Goal: Transaction & Acquisition: Obtain resource

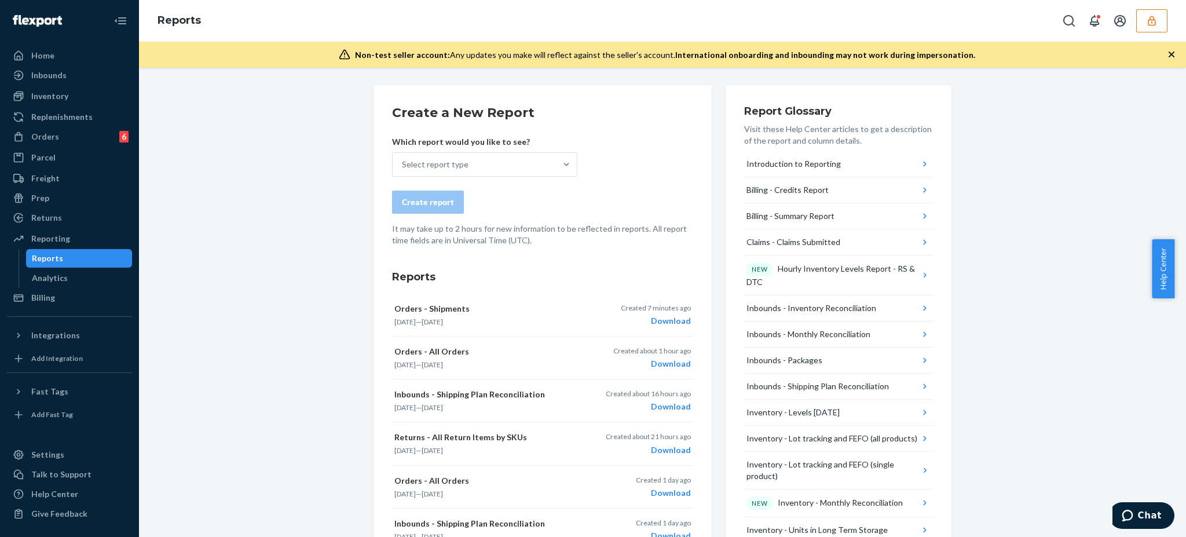
drag, startPoint x: 1084, startPoint y: 138, endPoint x: 1078, endPoint y: 133, distance: 7.8
click at [674, 320] on div "Download" at bounding box center [656, 321] width 70 height 12
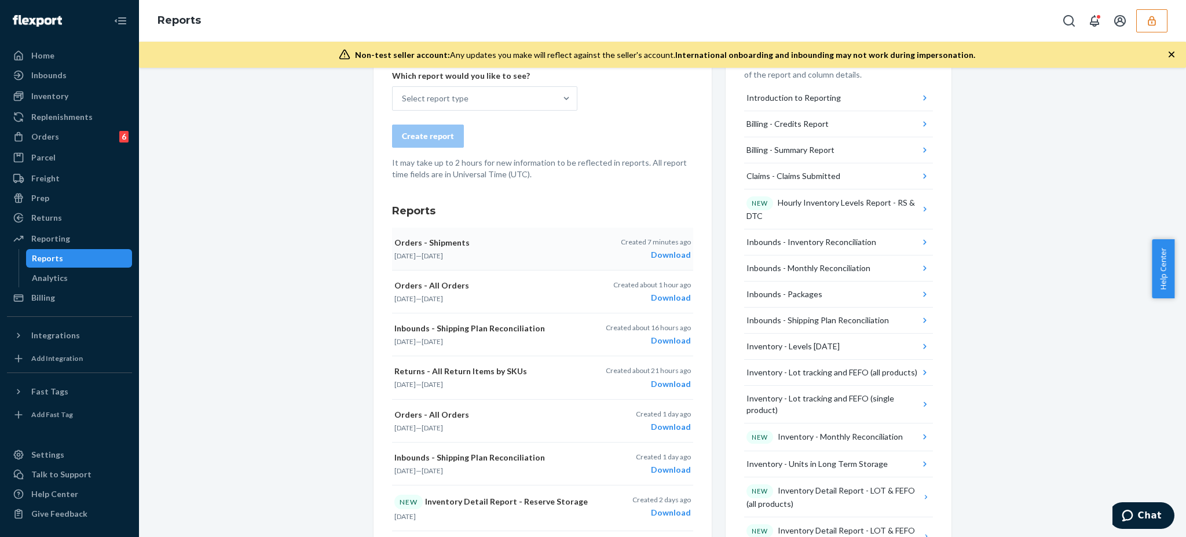
scroll to position [77, 0]
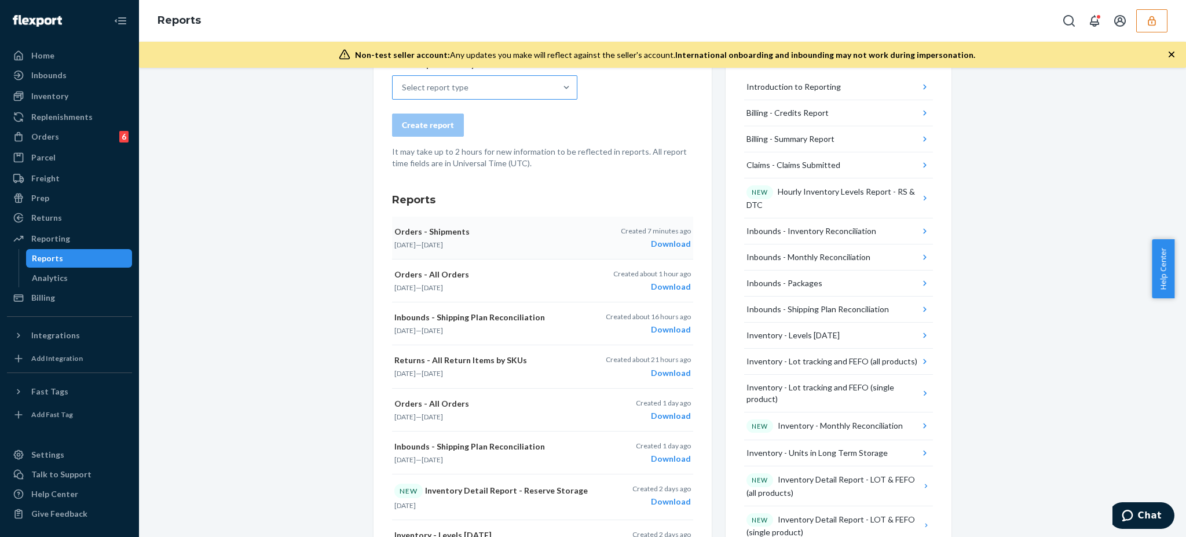
drag, startPoint x: 470, startPoint y: 89, endPoint x: 489, endPoint y: 90, distance: 18.6
click at [471, 89] on div "Select report type" at bounding box center [474, 87] width 163 height 23
click at [403, 89] on input "Select report type" at bounding box center [402, 88] width 1 height 12
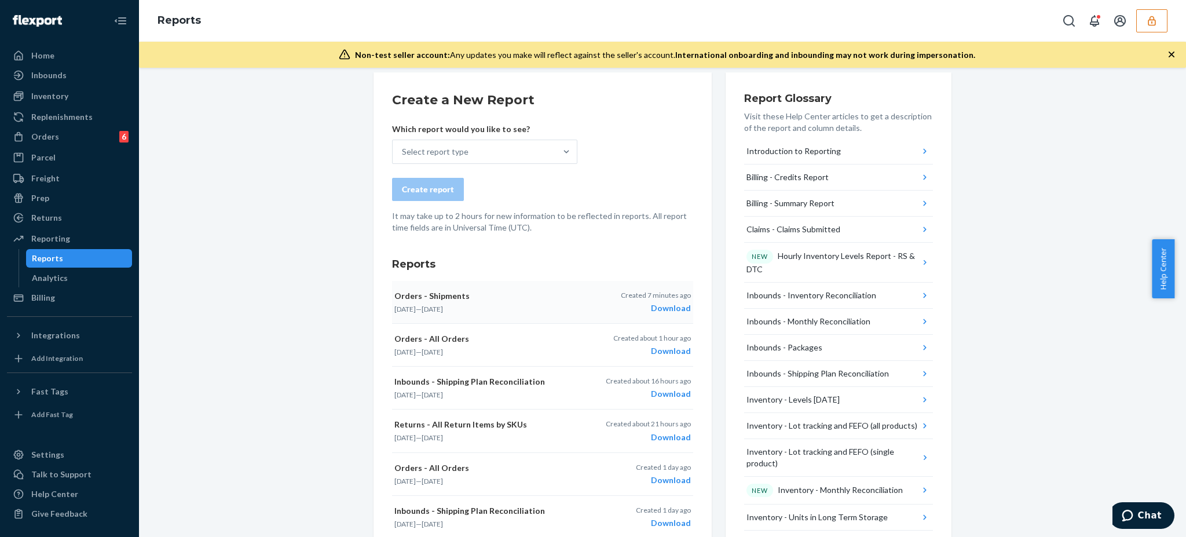
scroll to position [0, 0]
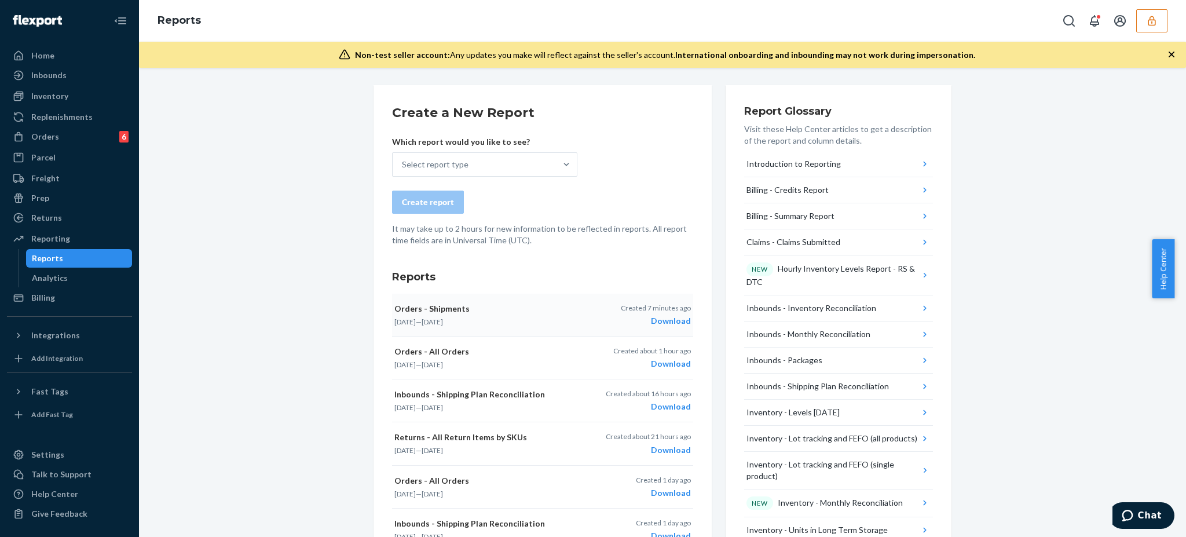
click at [1154, 16] on icon "button" at bounding box center [1152, 21] width 12 height 12
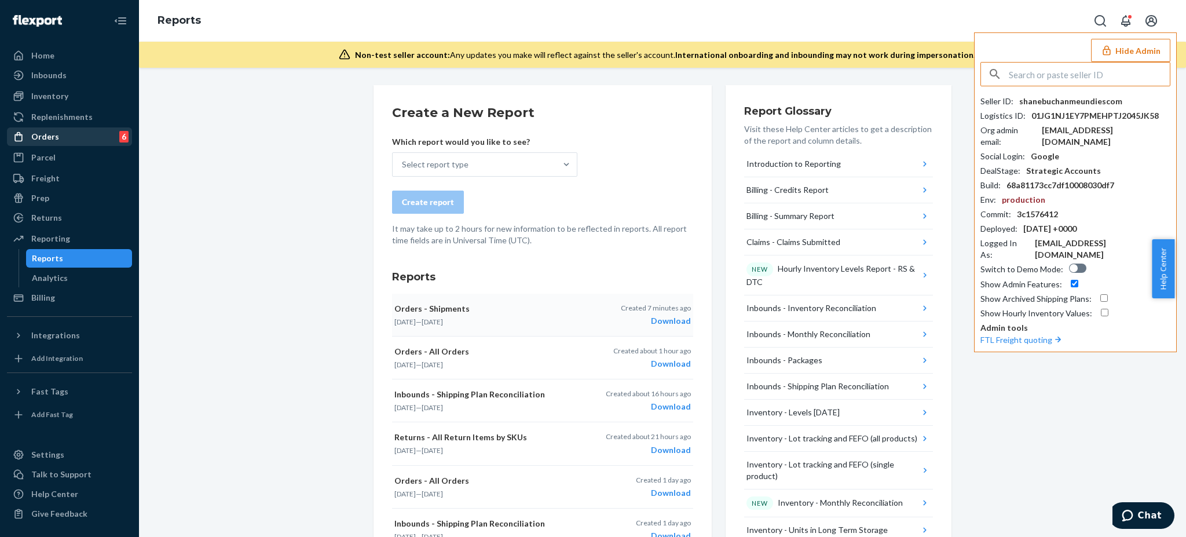
click at [67, 141] on div "Orders 6" at bounding box center [69, 137] width 123 height 16
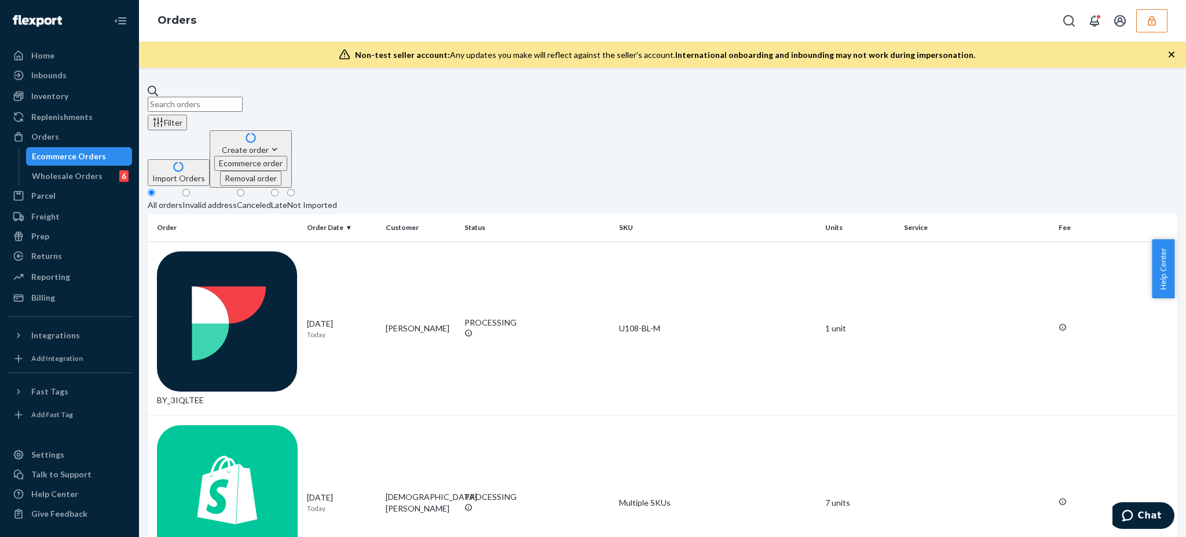
click at [243, 98] on input "text" at bounding box center [195, 104] width 95 height 15
paste input "130121600"
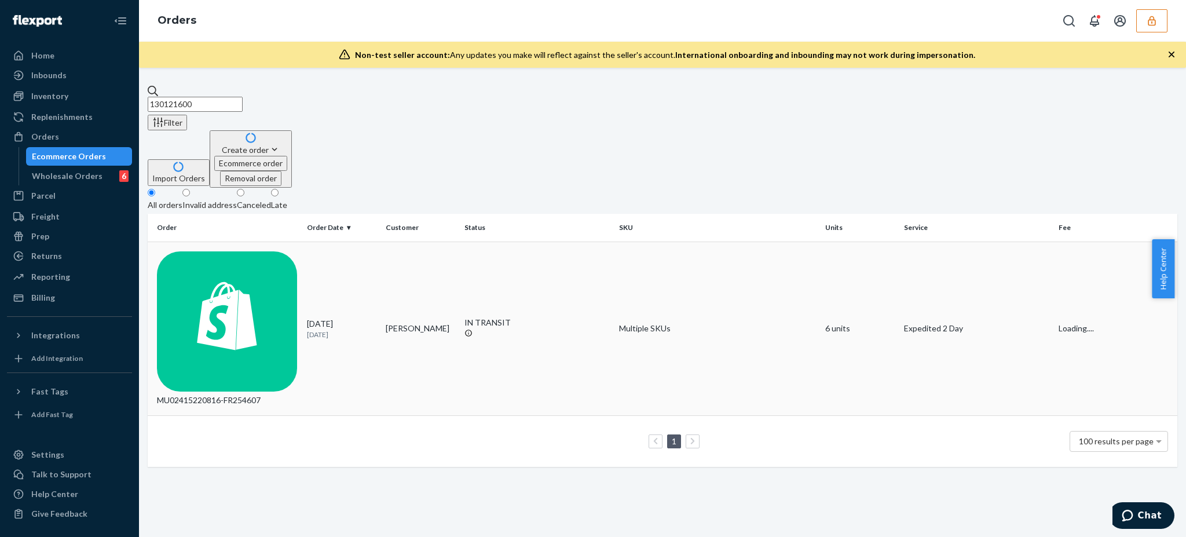
type input "130121600"
click at [237, 242] on td "MU02415220816-FR254607" at bounding box center [225, 329] width 155 height 174
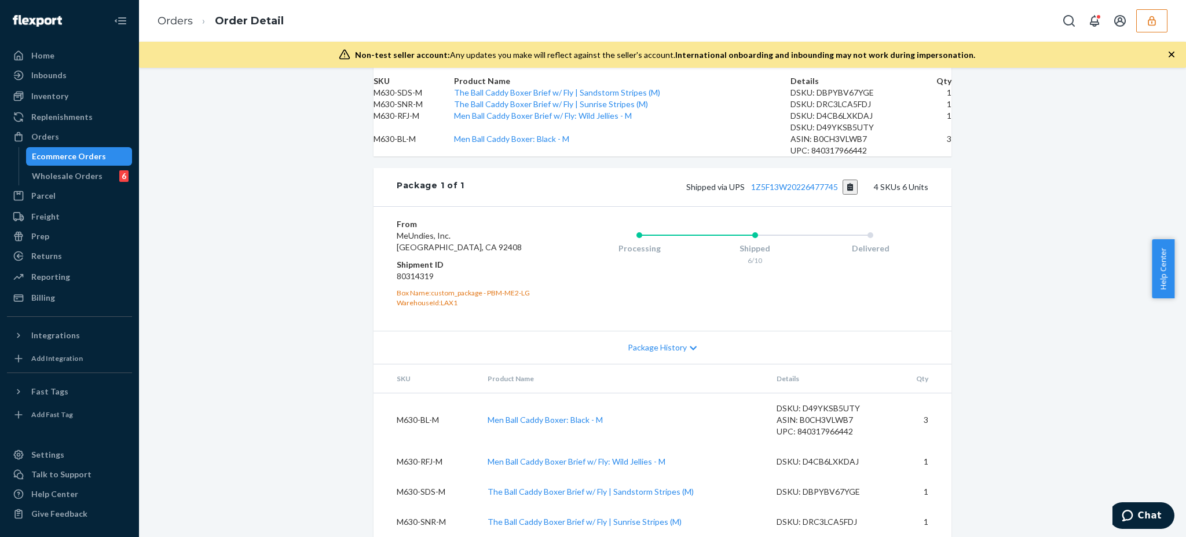
scroll to position [529, 0]
click at [797, 182] on link "1Z5F13W20226477745" at bounding box center [794, 187] width 87 height 10
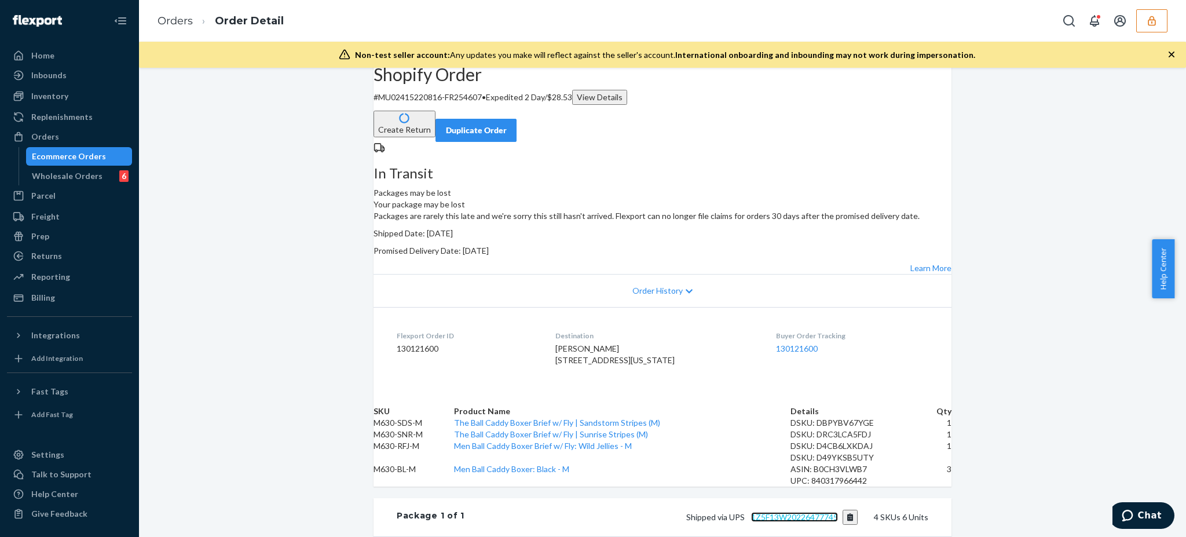
scroll to position [0, 0]
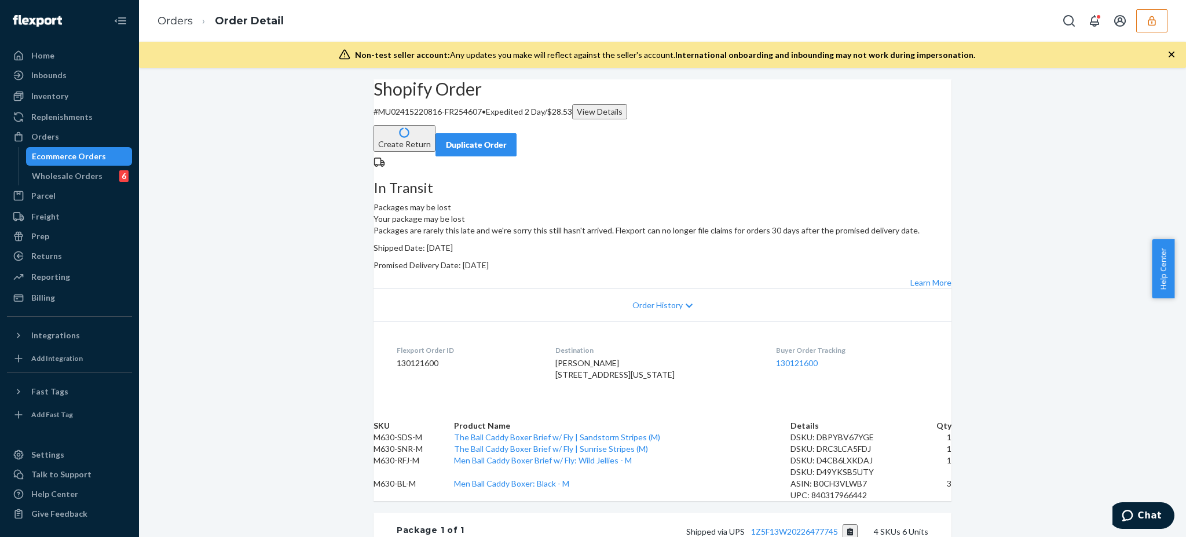
click at [287, 191] on div "Shopify Order # MU02415220816-FR254607 • Expedited 2 Day / $28.53 View Details …" at bounding box center [662, 480] width 1047 height 802
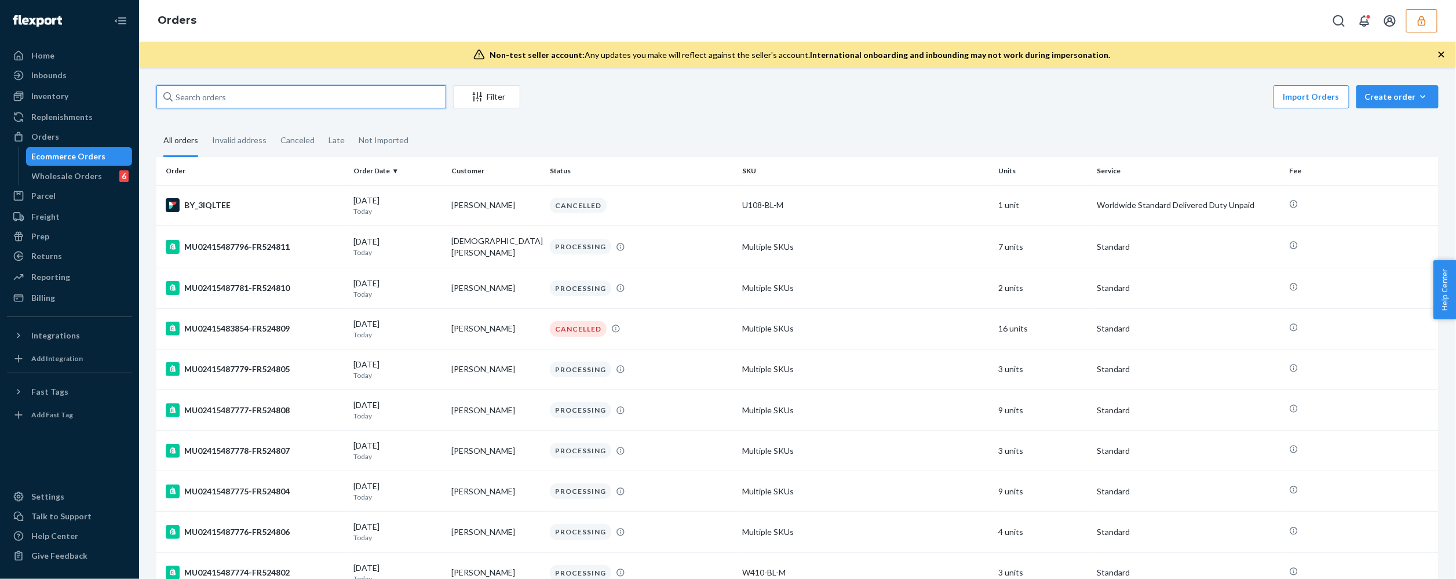
click at [252, 100] on input "text" at bounding box center [301, 96] width 290 height 23
paste input "128060548"
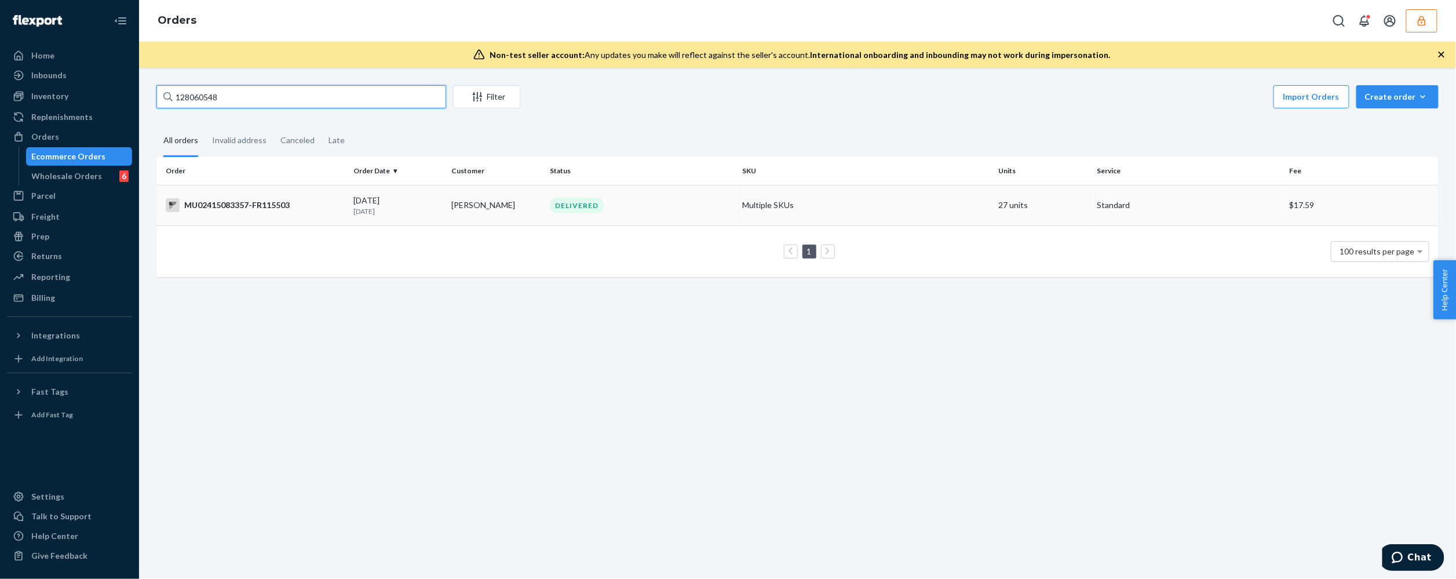
type input "128060548"
click at [262, 204] on div "MU02415083357-FR115503" at bounding box center [255, 205] width 178 height 14
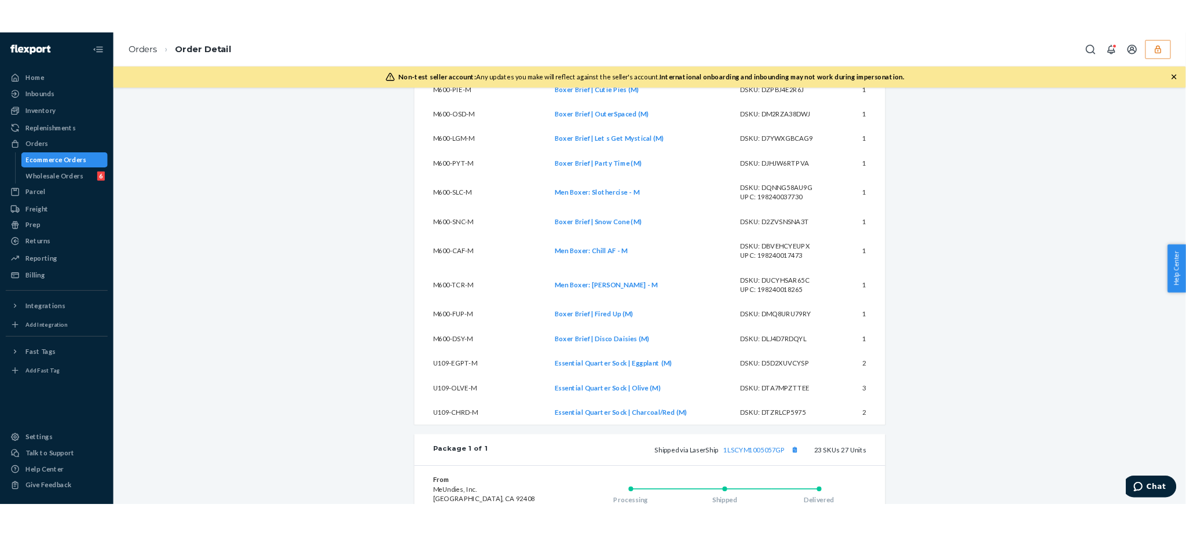
scroll to position [1004, 0]
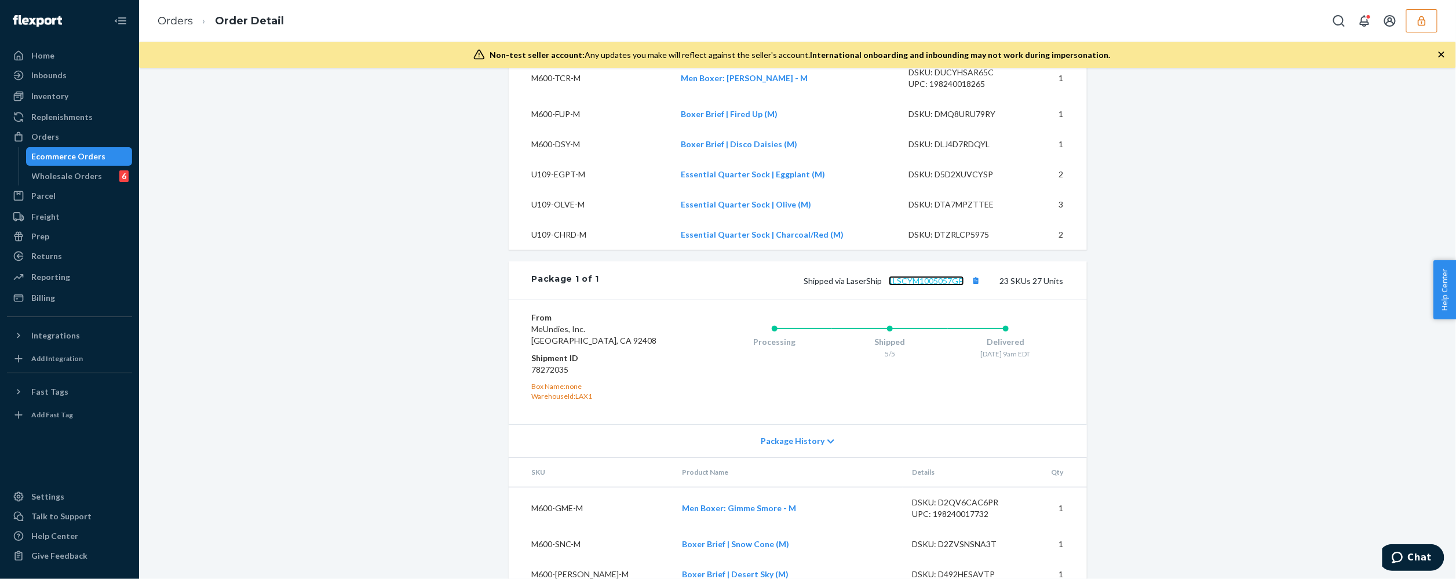
click at [915, 286] on link "1LSCYM1005057GP" at bounding box center [925, 281] width 75 height 10
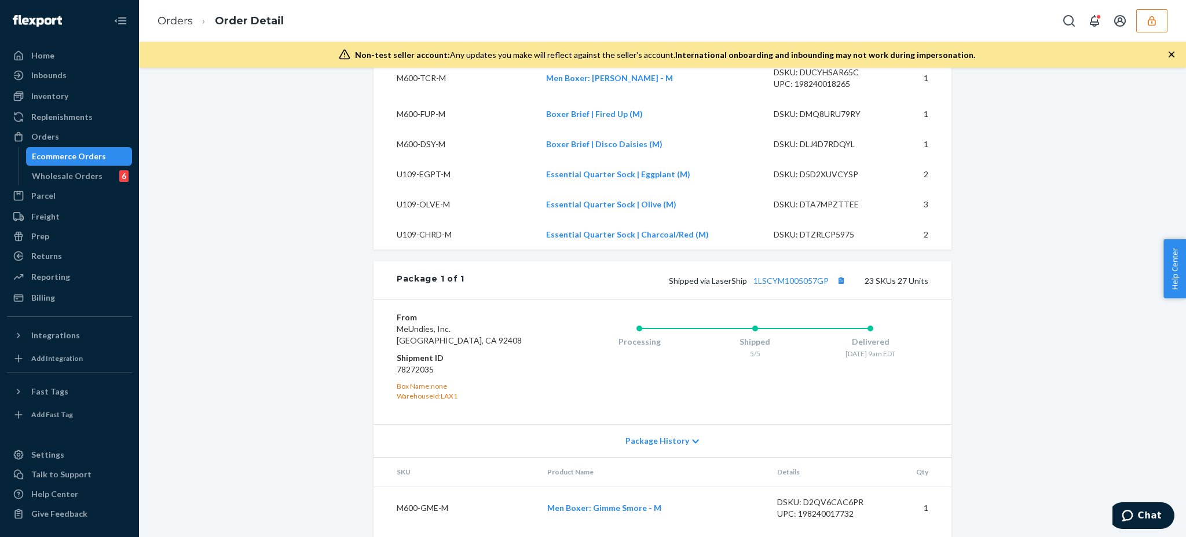
click at [1147, 15] on icon "button" at bounding box center [1152, 21] width 12 height 12
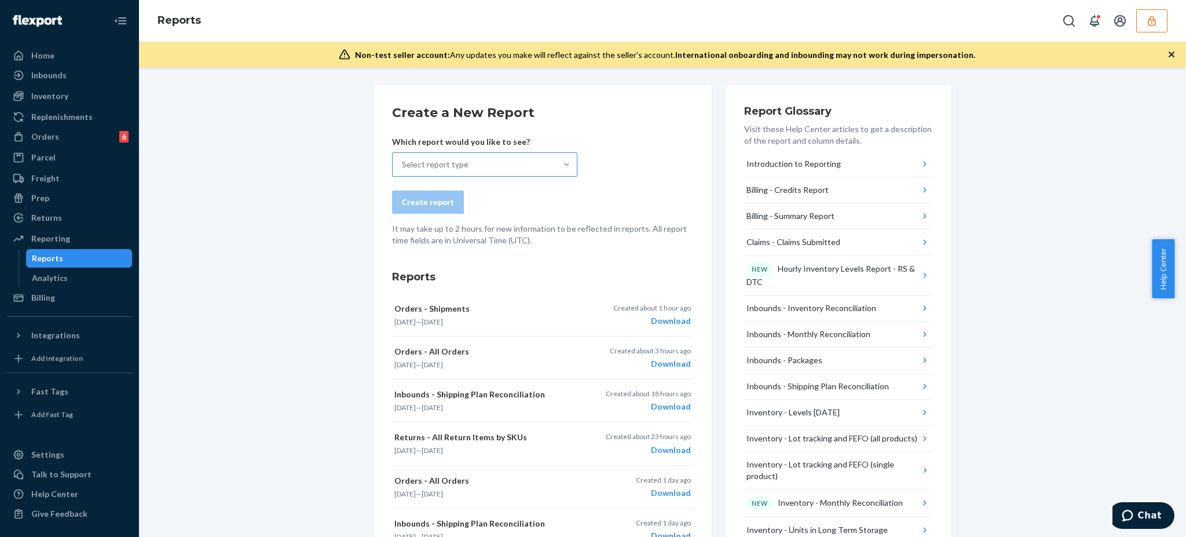
click at [556, 162] on div at bounding box center [566, 165] width 21 height 12
click at [403, 162] on input "Select report type" at bounding box center [402, 165] width 1 height 12
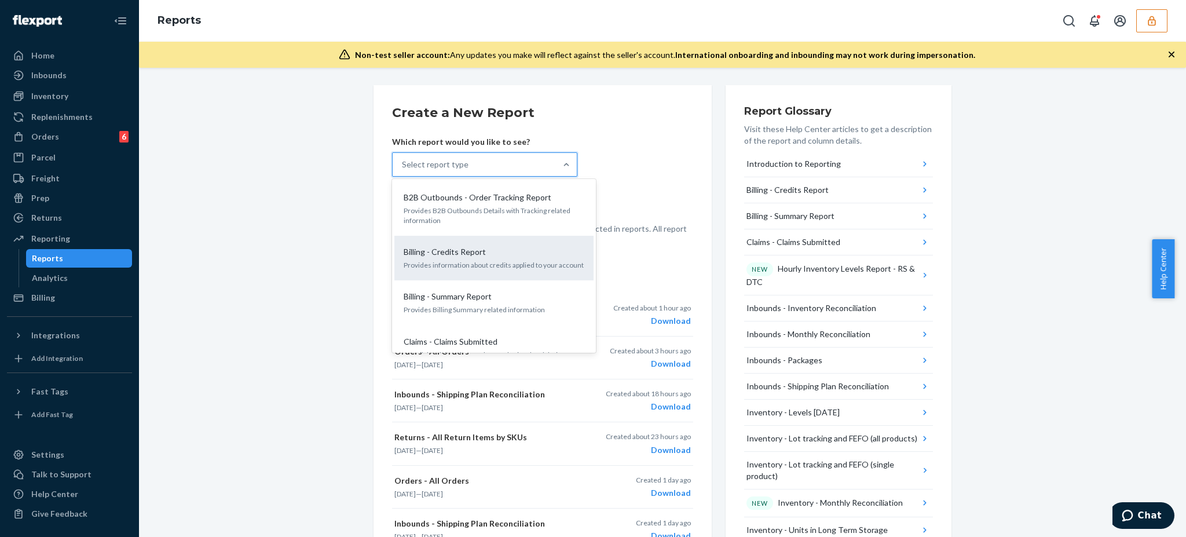
click at [493, 259] on div "Billing - Credits Report Provides information about credits applied to your acc…" at bounding box center [493, 257] width 185 height 35
click at [403, 170] on input "option Billing - Credits Report focused, 2 of 30. 30 results available. Use Up …" at bounding box center [402, 165] width 1 height 12
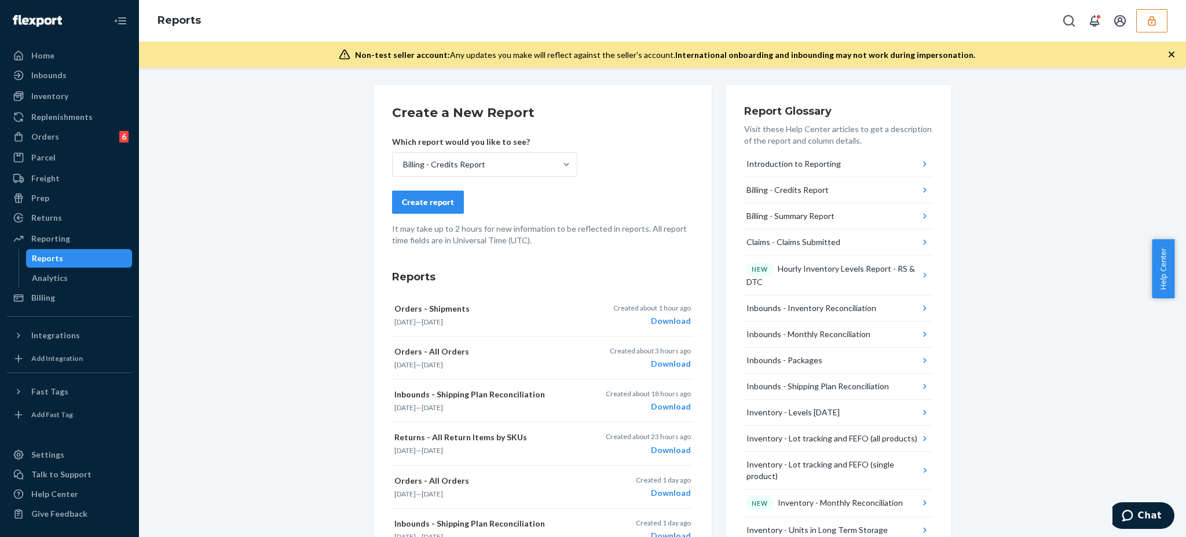
click at [420, 197] on div "Create report" at bounding box center [428, 202] width 52 height 12
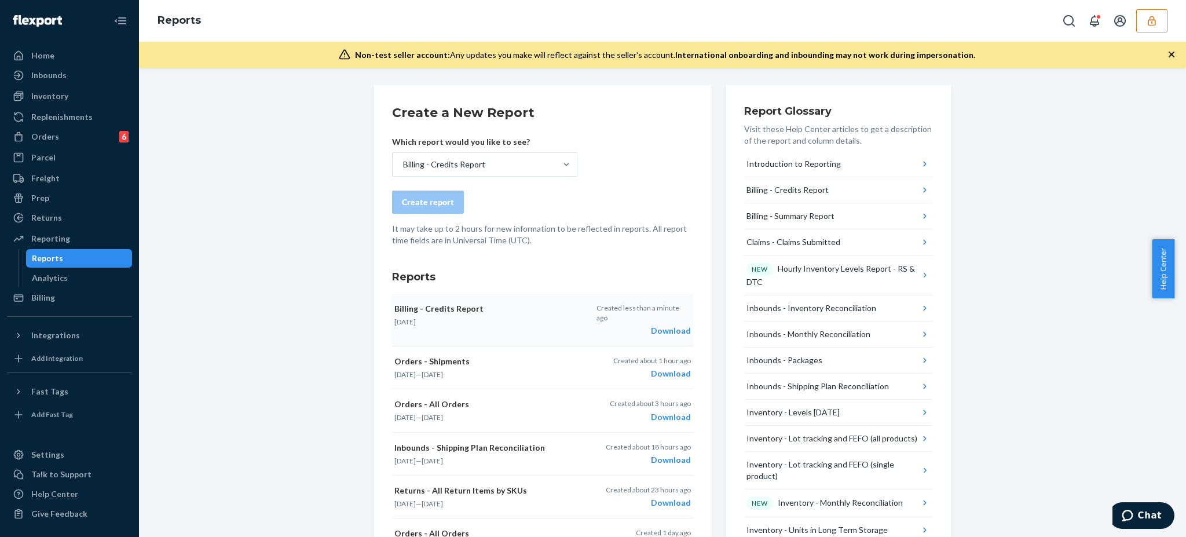
click at [677, 325] on div "Download" at bounding box center [644, 331] width 94 height 12
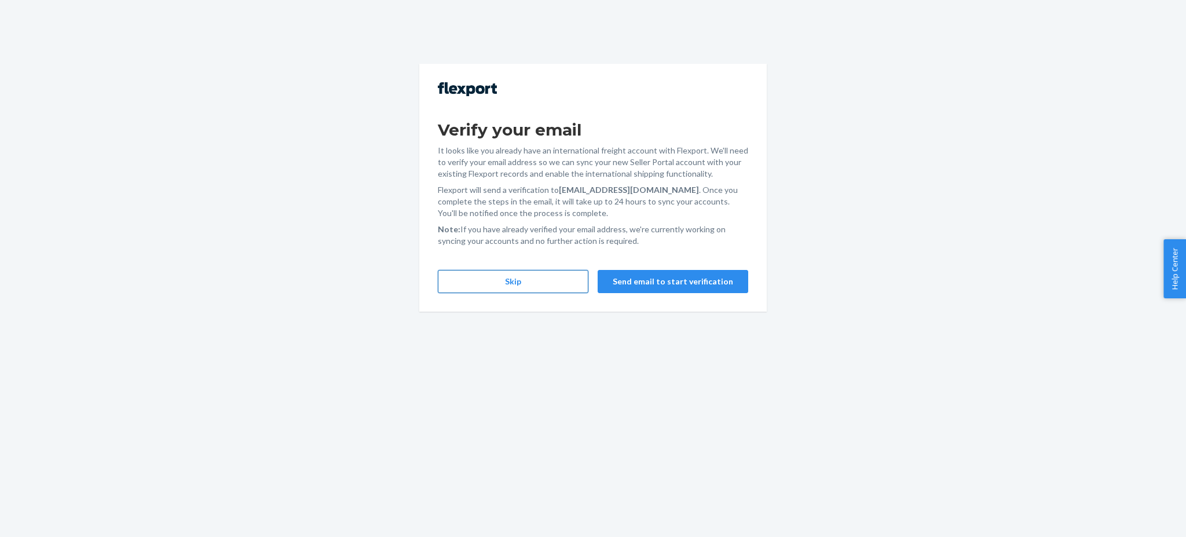
click at [522, 284] on button "Skip" at bounding box center [513, 281] width 151 height 23
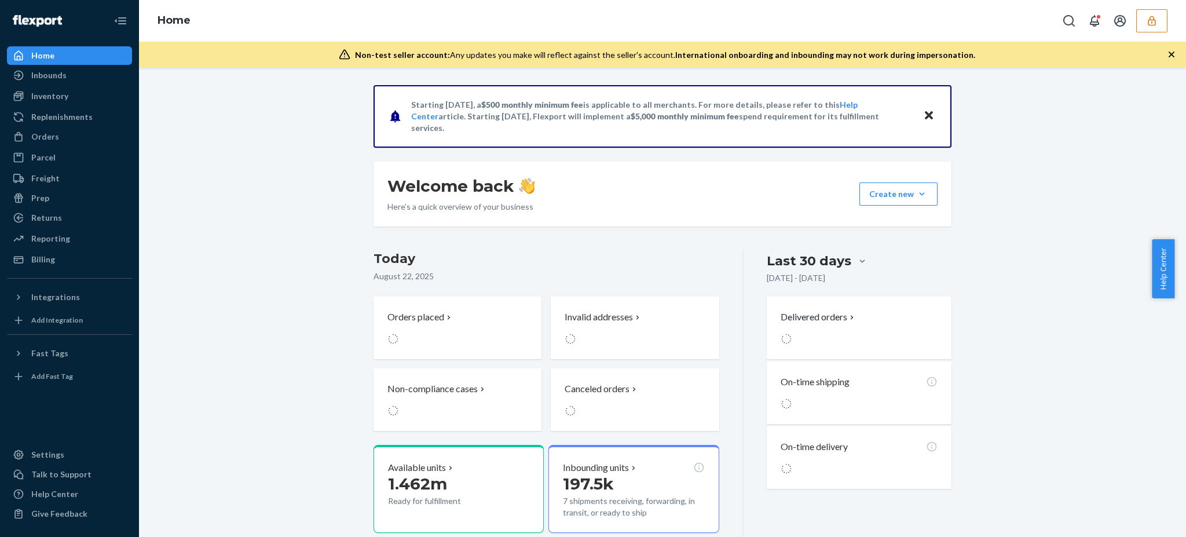
click at [1158, 28] on button "button" at bounding box center [1151, 20] width 31 height 23
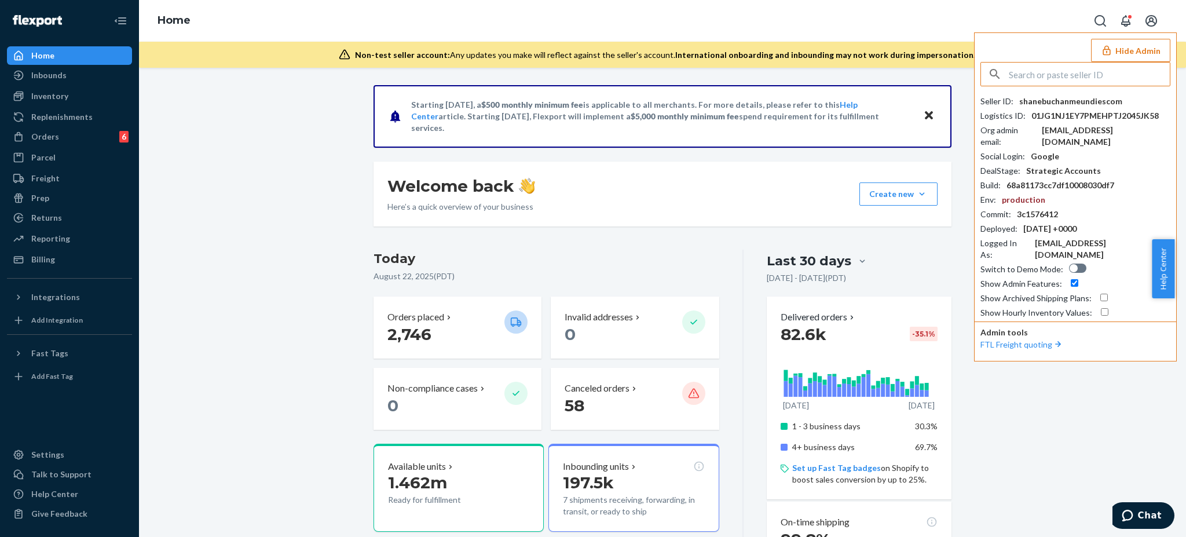
click at [1119, 43] on button "Hide Admin" at bounding box center [1130, 50] width 79 height 23
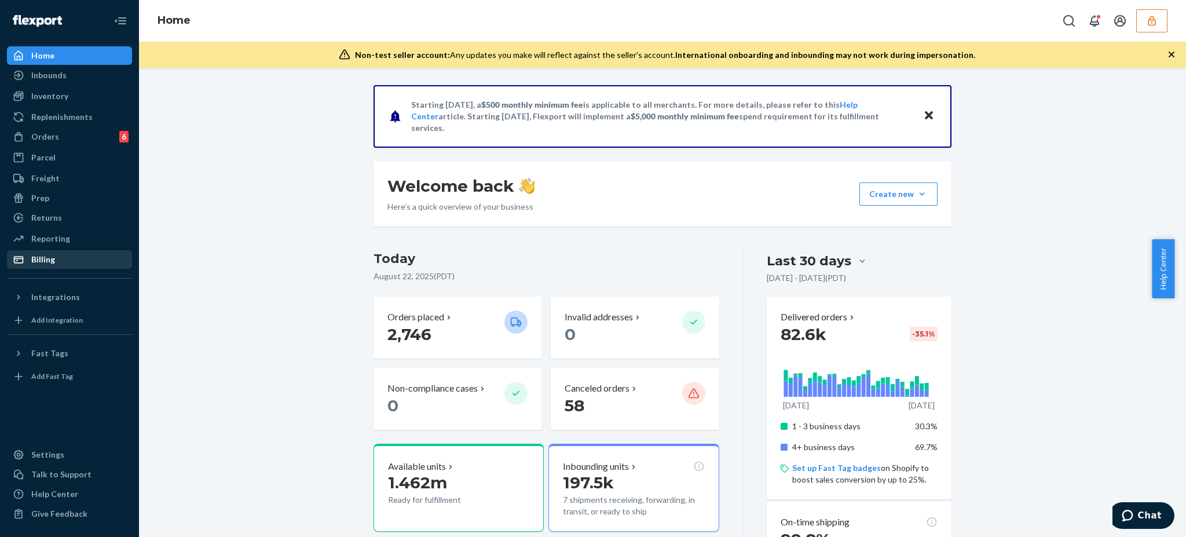
click at [43, 259] on div "Billing" at bounding box center [43, 260] width 24 height 12
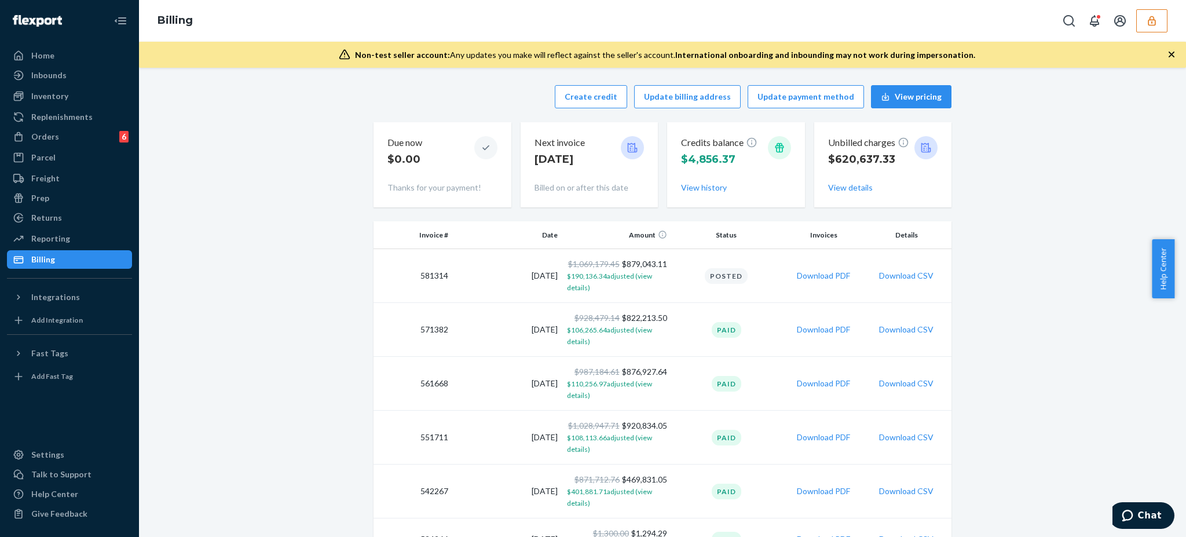
click at [1157, 24] on icon "button" at bounding box center [1152, 21] width 12 height 12
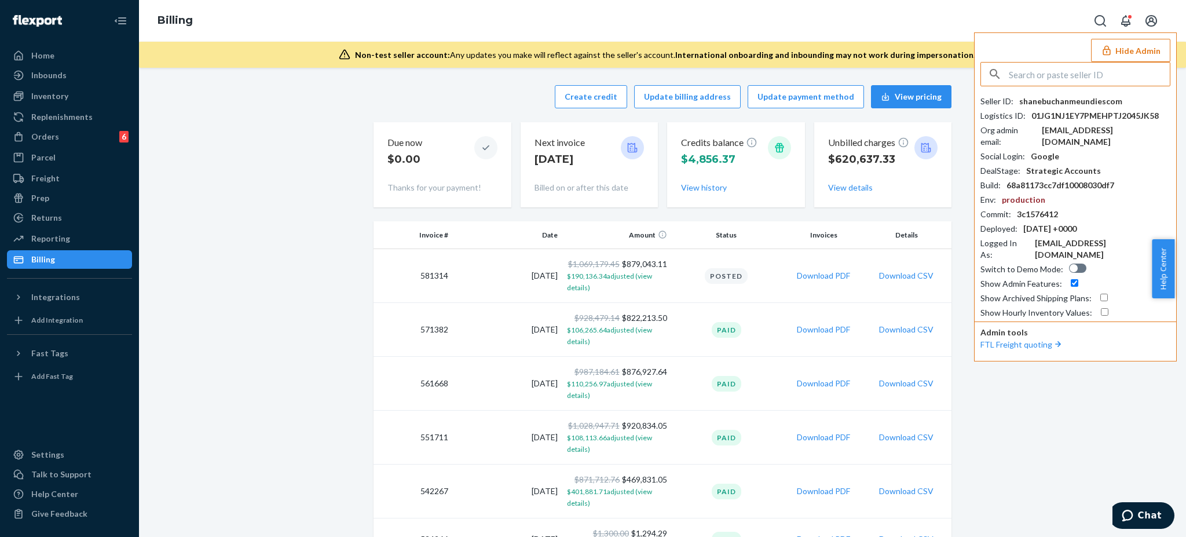
drag, startPoint x: 1059, startPoint y: 448, endPoint x: 1063, endPoint y: 443, distance: 6.3
click at [1060, 446] on div "Create credit Update billing address Update payment method View pricing Due now…" at bounding box center [663, 522] width 1030 height 888
click at [613, 334] on button "$106,265.64 adjusted (view details)" at bounding box center [617, 335] width 100 height 23
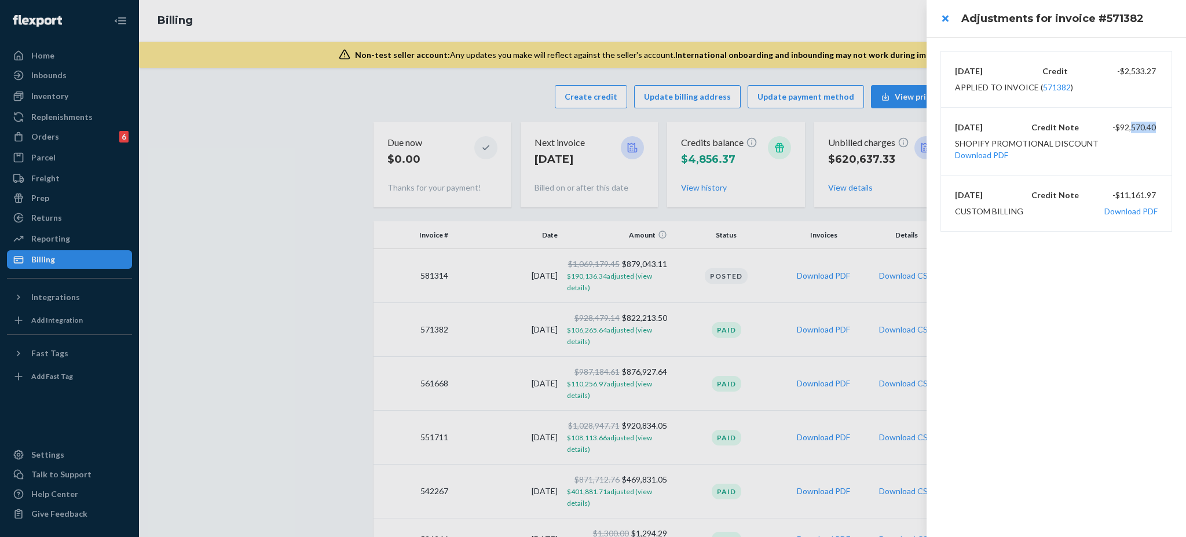
drag, startPoint x: 1160, startPoint y: 127, endPoint x: 1132, endPoint y: 129, distance: 27.3
click at [1132, 129] on div "7/29/2025 Credit Note -$92,570.40 Shopify Promotional Discount Download PDF" at bounding box center [1056, 141] width 231 height 67
click at [1008, 149] on button "Download PDF" at bounding box center [981, 155] width 53 height 12
click at [947, 19] on button "close" at bounding box center [945, 18] width 23 height 23
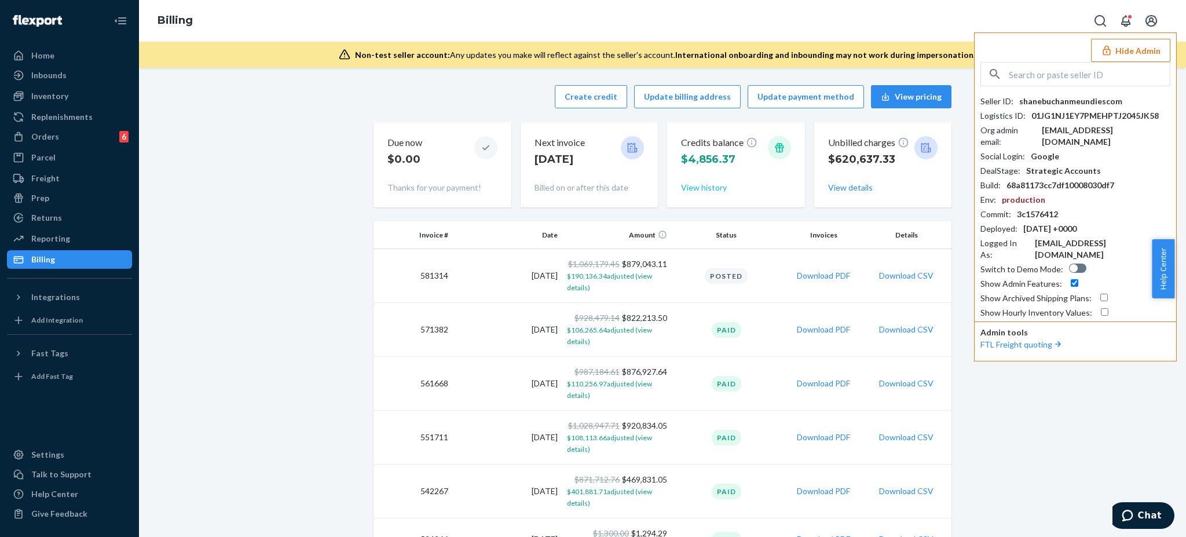
click at [682, 183] on button "View history" at bounding box center [704, 188] width 46 height 12
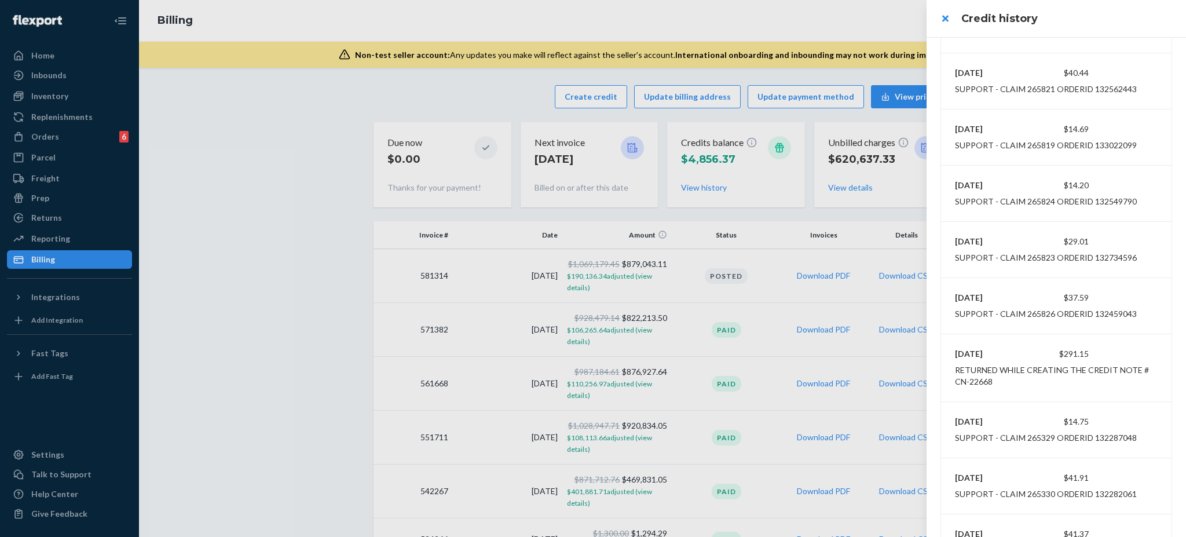
scroll to position [386, 0]
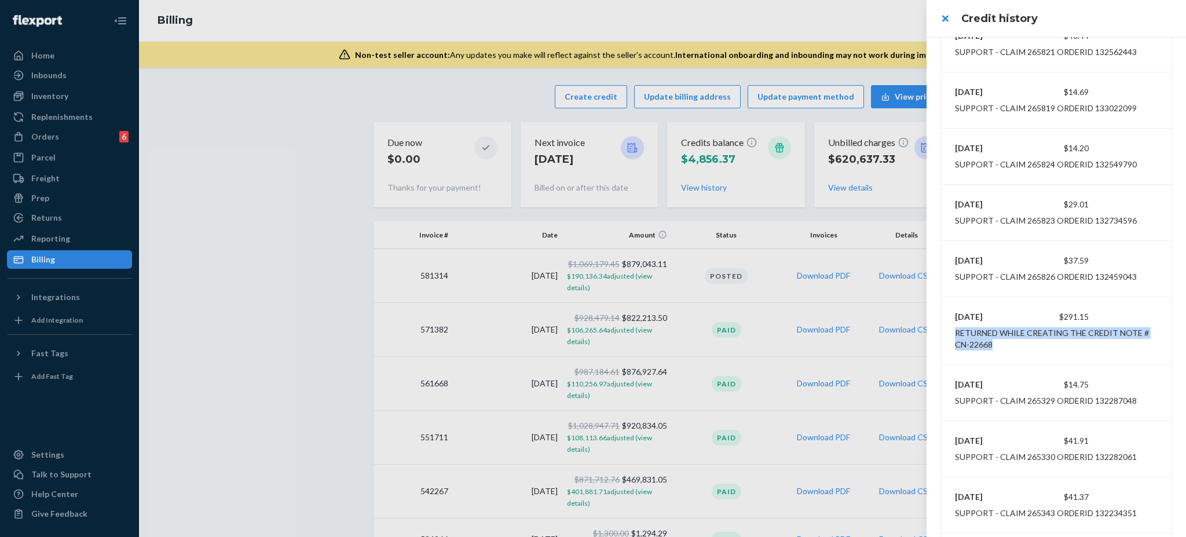
drag, startPoint x: 953, startPoint y: 328, endPoint x: 1120, endPoint y: 334, distance: 166.4
click at [1139, 343] on div "Returned while creating the Credit Note # CN-22668" at bounding box center [1056, 338] width 212 height 23
drag, startPoint x: 1096, startPoint y: 317, endPoint x: 1056, endPoint y: 310, distance: 40.0
click at [1052, 312] on div "8/18/2025 $291.15" at bounding box center [1056, 317] width 203 height 12
click at [71, 138] on div at bounding box center [593, 268] width 1186 height 537
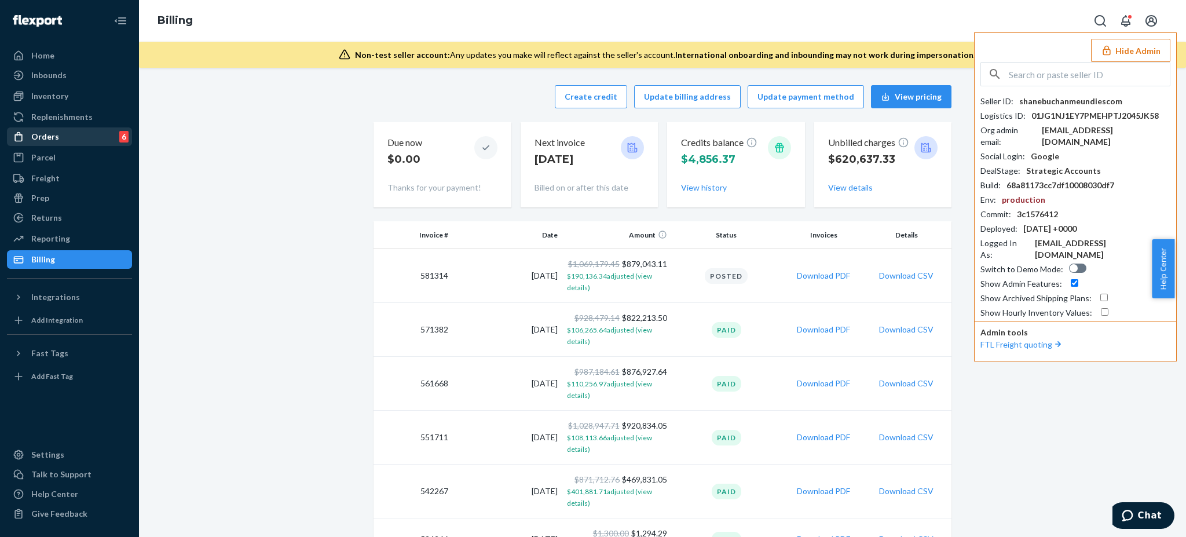
click at [70, 134] on div "Orders 6" at bounding box center [69, 137] width 123 height 16
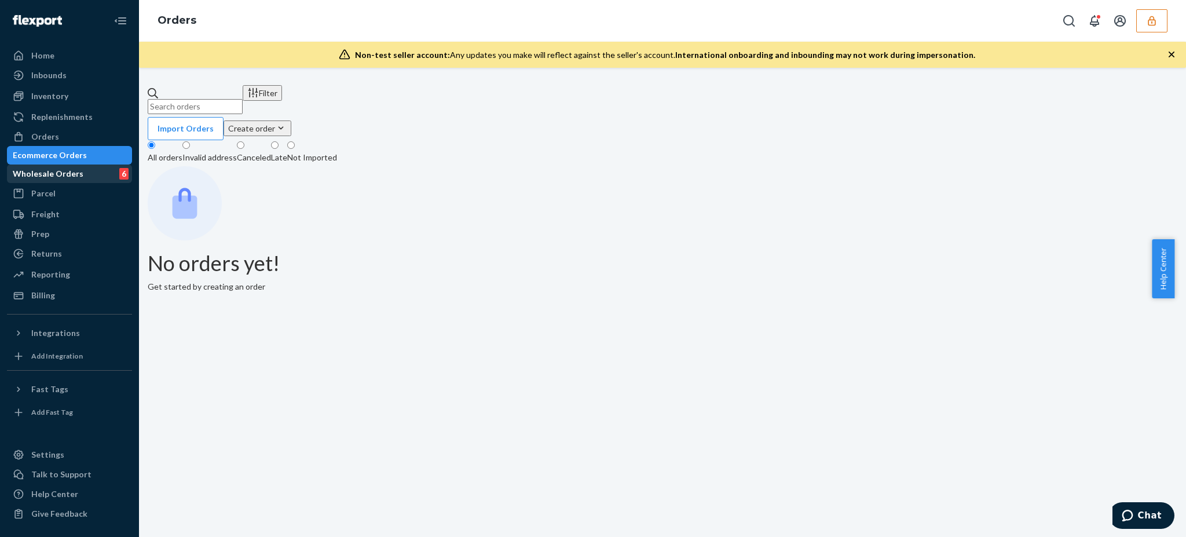
click at [83, 180] on div "Wholesale Orders" at bounding box center [48, 174] width 71 height 12
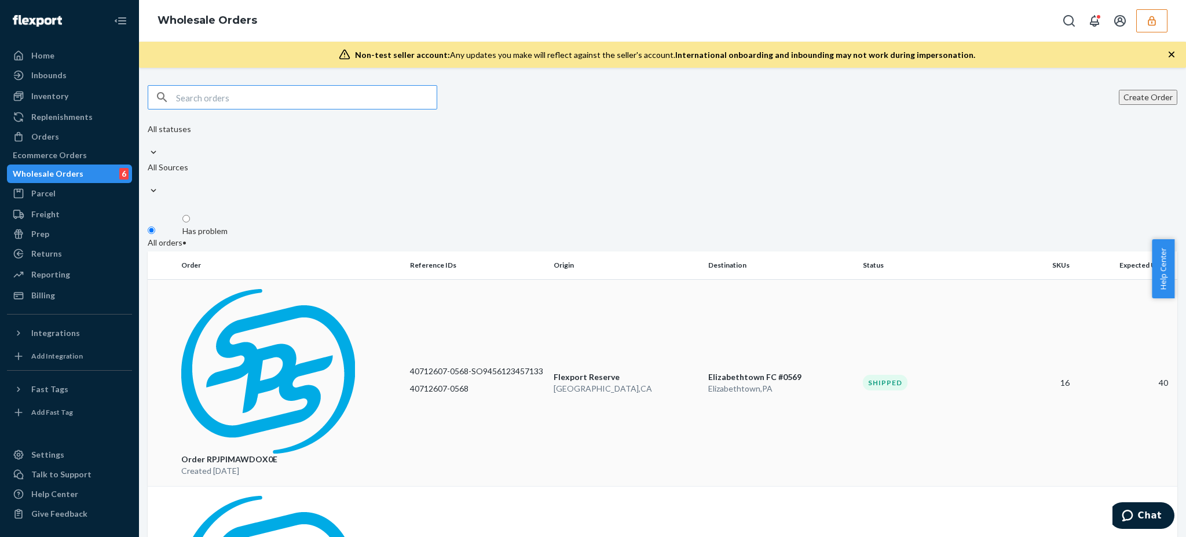
click at [288, 454] on p "Order RPJPIMAWDOX0E" at bounding box center [291, 460] width 220 height 12
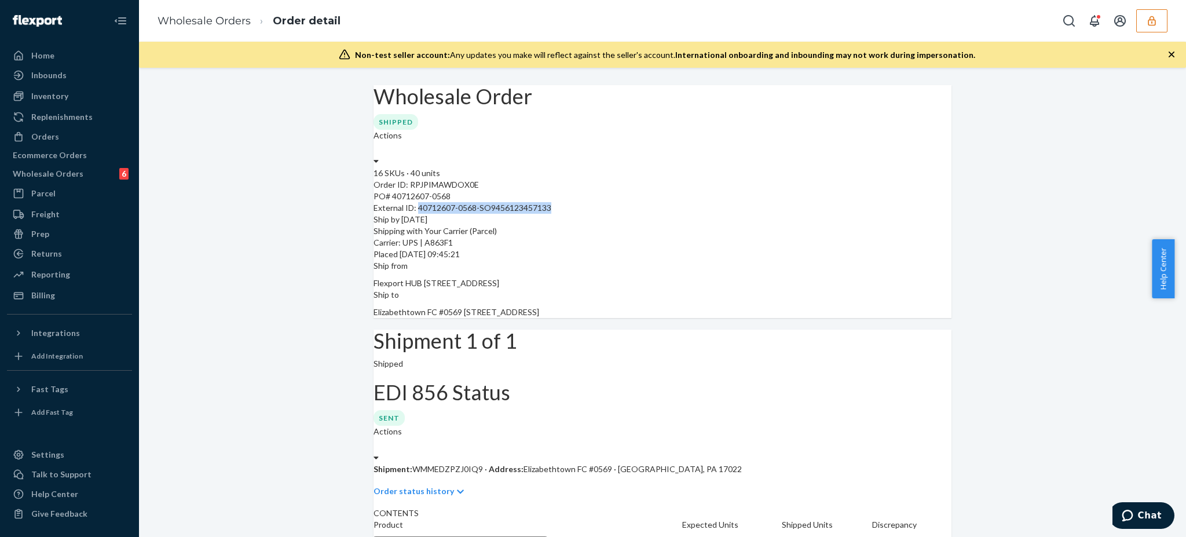
drag, startPoint x: 560, startPoint y: 235, endPoint x: 434, endPoint y: 232, distance: 125.7
click at [434, 214] on div "External ID: 40712607-0568-SO9456123457133" at bounding box center [663, 208] width 578 height 12
click at [1155, 24] on icon "button" at bounding box center [1152, 21] width 8 height 10
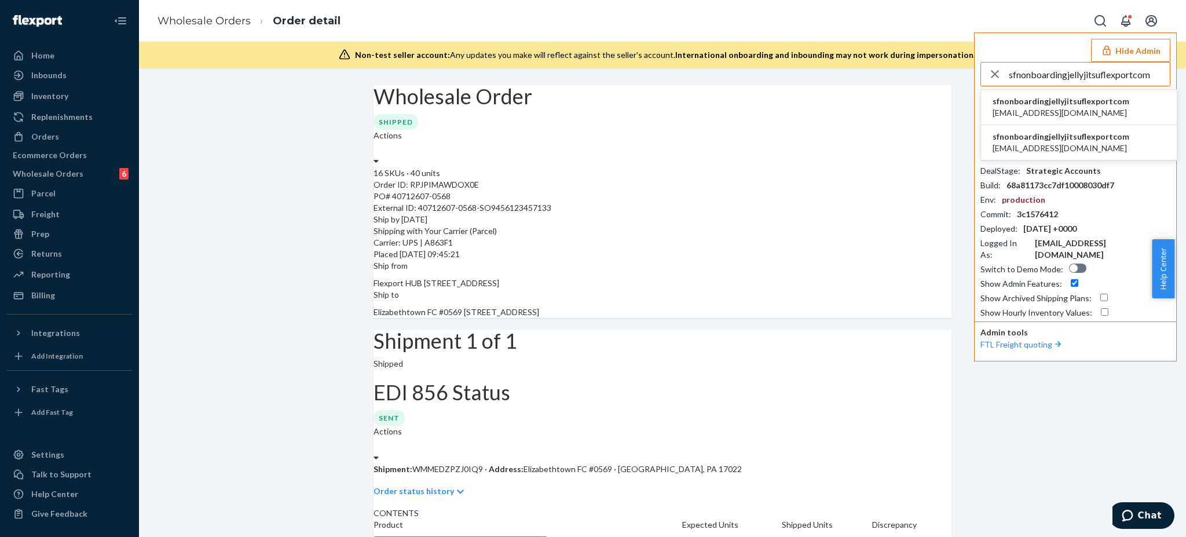
type input "sfnonboardingjellyjitsuflexportcom"
click at [1055, 111] on span "jellyjitsu@gmail.com" at bounding box center [1061, 113] width 137 height 12
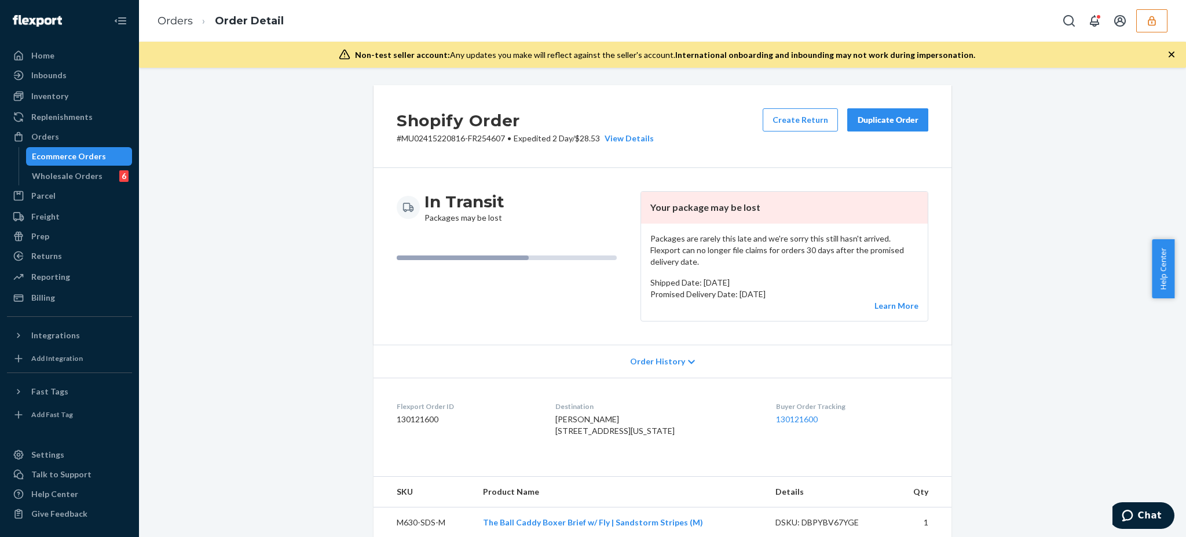
drag, startPoint x: 503, startPoint y: 135, endPoint x: 573, endPoint y: 141, distance: 70.3
click at [573, 141] on p "# MU02415220816-FR254607 • Expedited 2 Day / $28.53 View Details" at bounding box center [525, 139] width 257 height 12
drag, startPoint x: 531, startPoint y: 171, endPoint x: 529, endPoint y: 154, distance: 16.9
click at [531, 170] on div "In Transit Packages may be lost Your package may be lost Packages are rarely th…" at bounding box center [663, 256] width 578 height 177
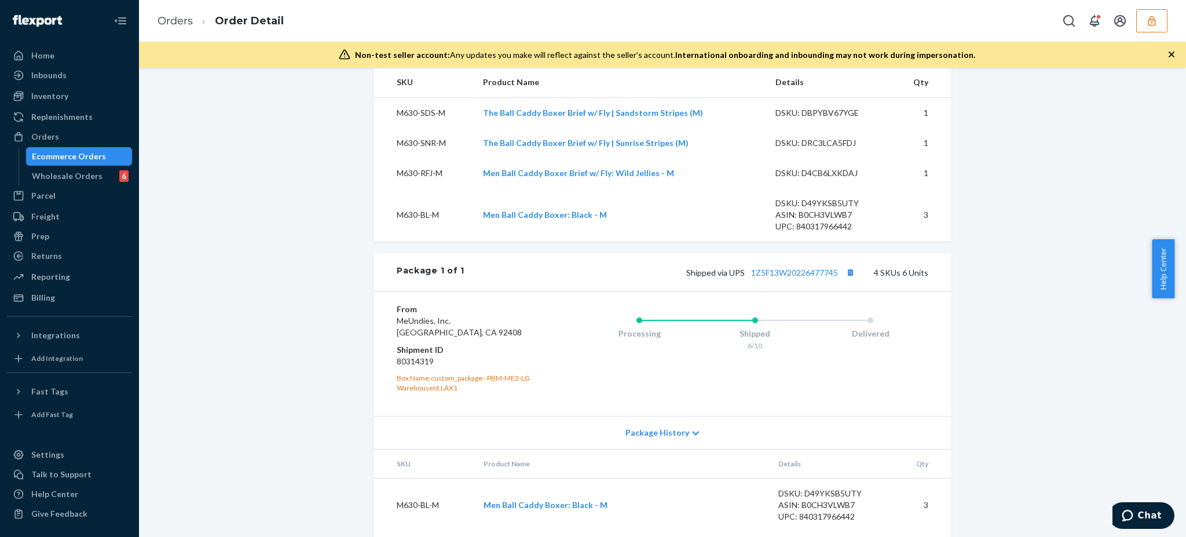
scroll to position [529, 0]
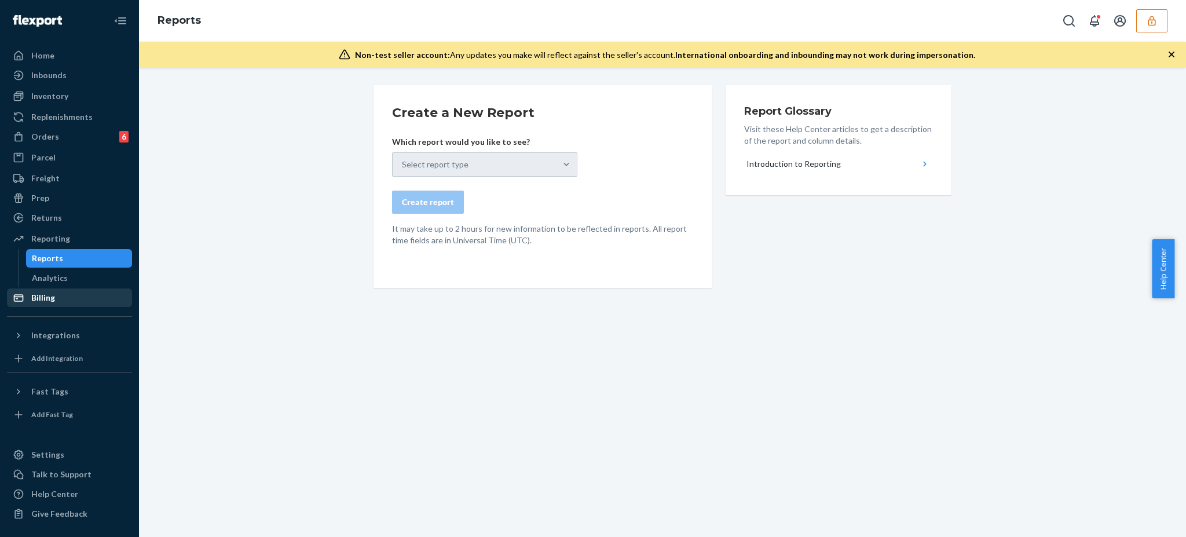
click at [46, 300] on div "Billing" at bounding box center [43, 298] width 24 height 12
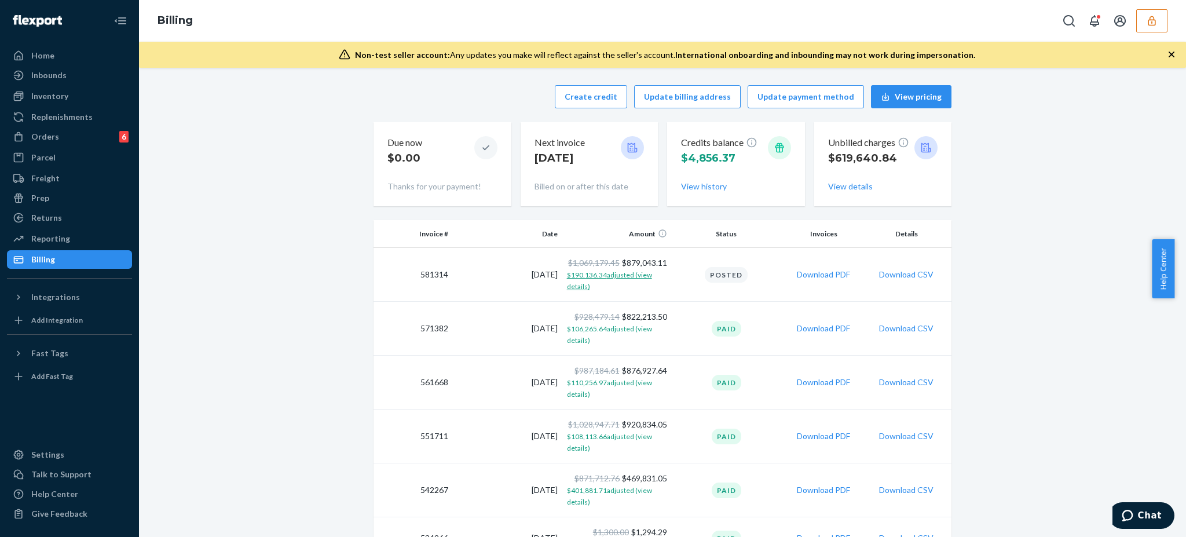
click at [601, 274] on span "$190,136.34 adjusted (view details)" at bounding box center [609, 280] width 85 height 20
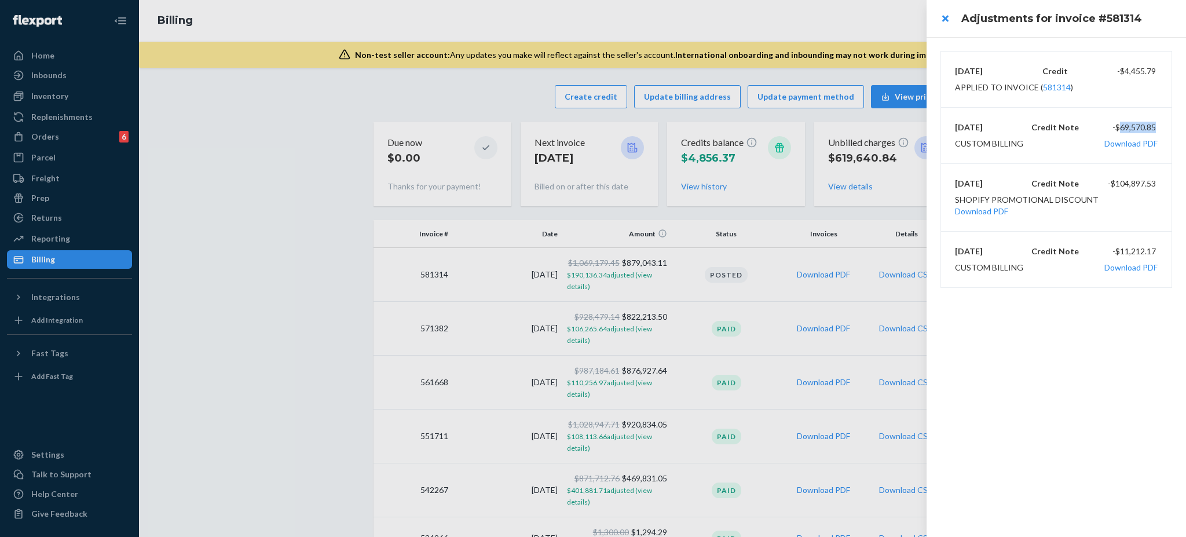
drag, startPoint x: 1157, startPoint y: 128, endPoint x: 1186, endPoint y: 134, distance: 29.5
click at [1118, 129] on div "8/18/2025 Credit Note -$69,570.85" at bounding box center [1056, 128] width 203 height 12
copy div "$69,570.85"
click at [949, 17] on button "close" at bounding box center [945, 18] width 23 height 23
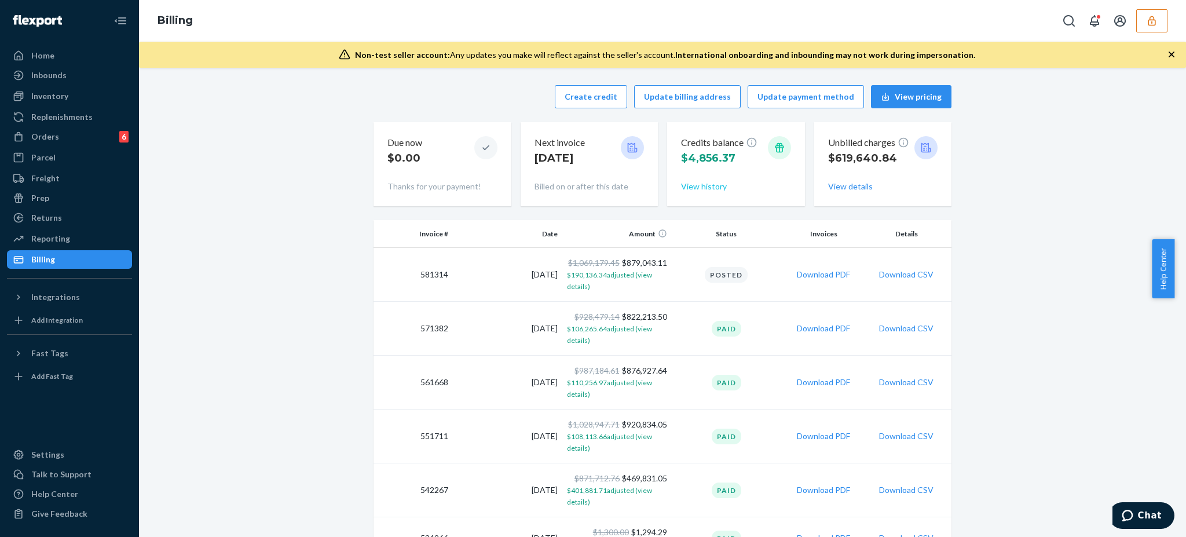
click at [696, 188] on button "View history" at bounding box center [704, 187] width 46 height 12
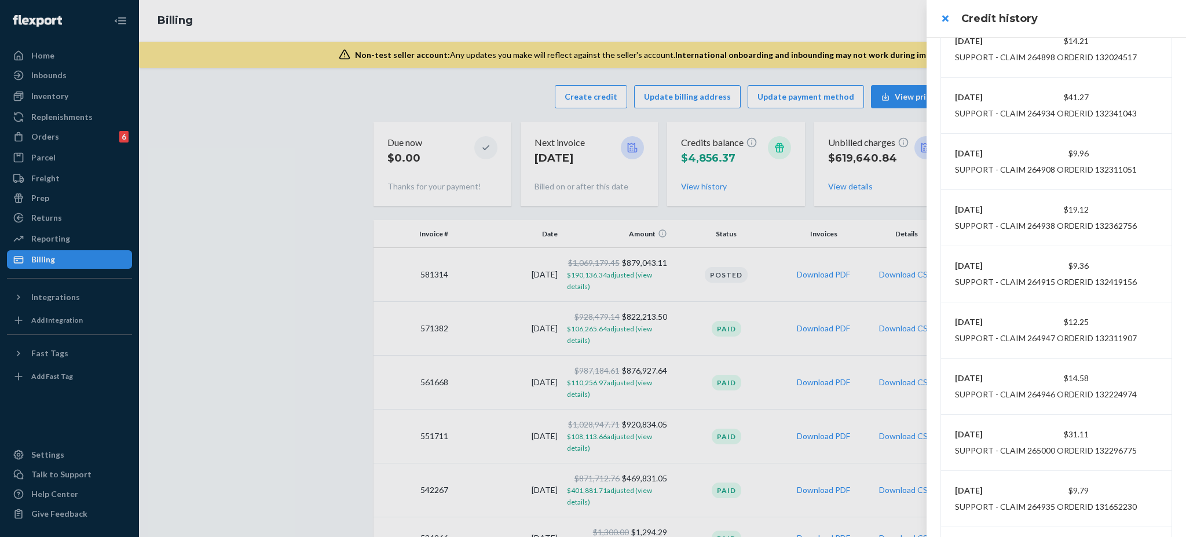
scroll to position [1530, 0]
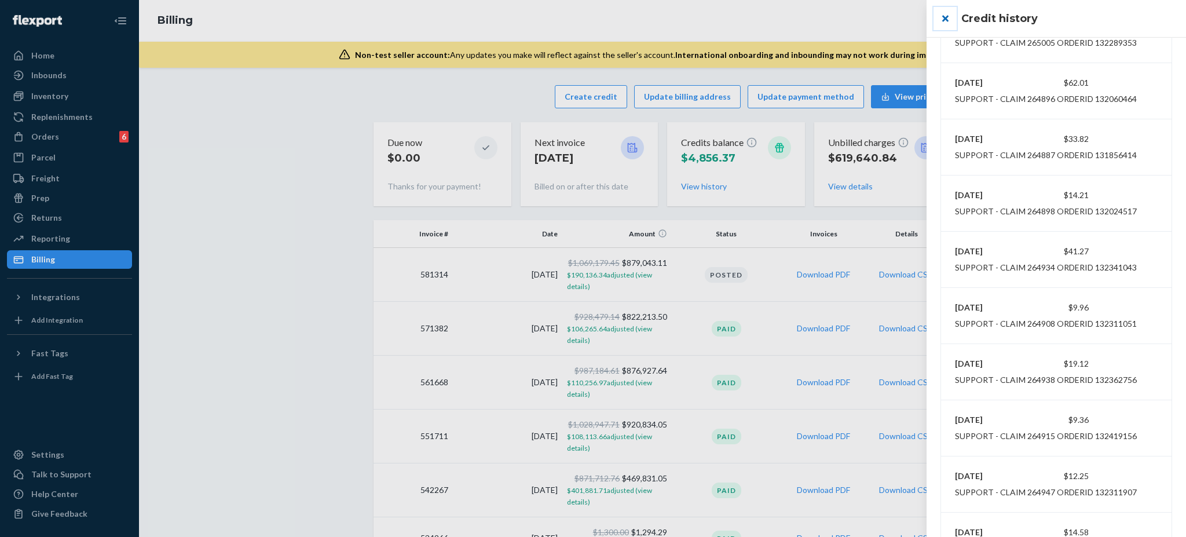
click at [946, 21] on button "close" at bounding box center [945, 18] width 23 height 23
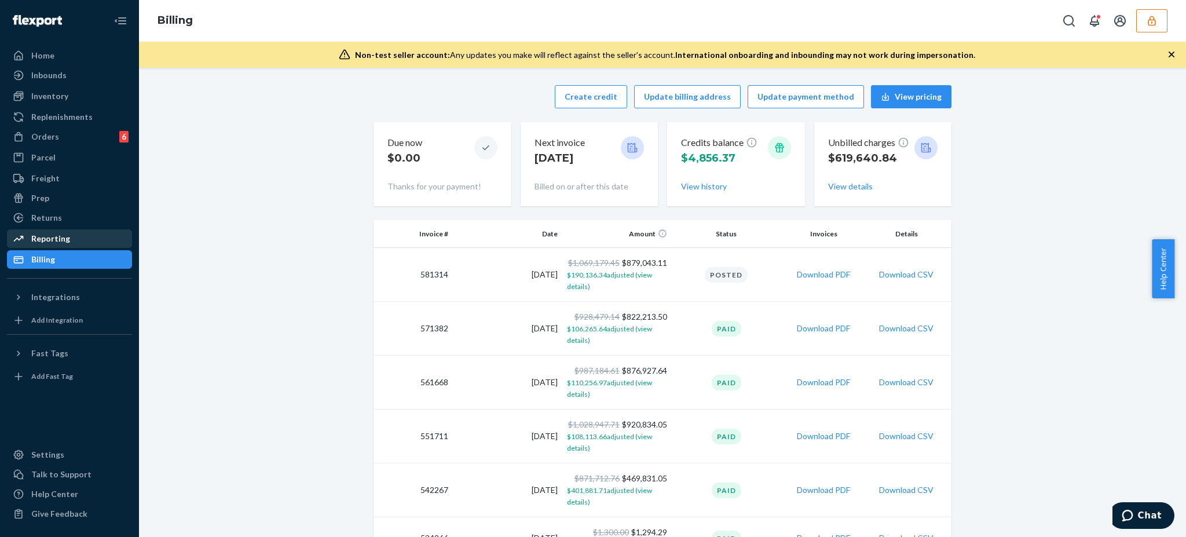
click at [47, 241] on div "Reporting" at bounding box center [50, 239] width 39 height 12
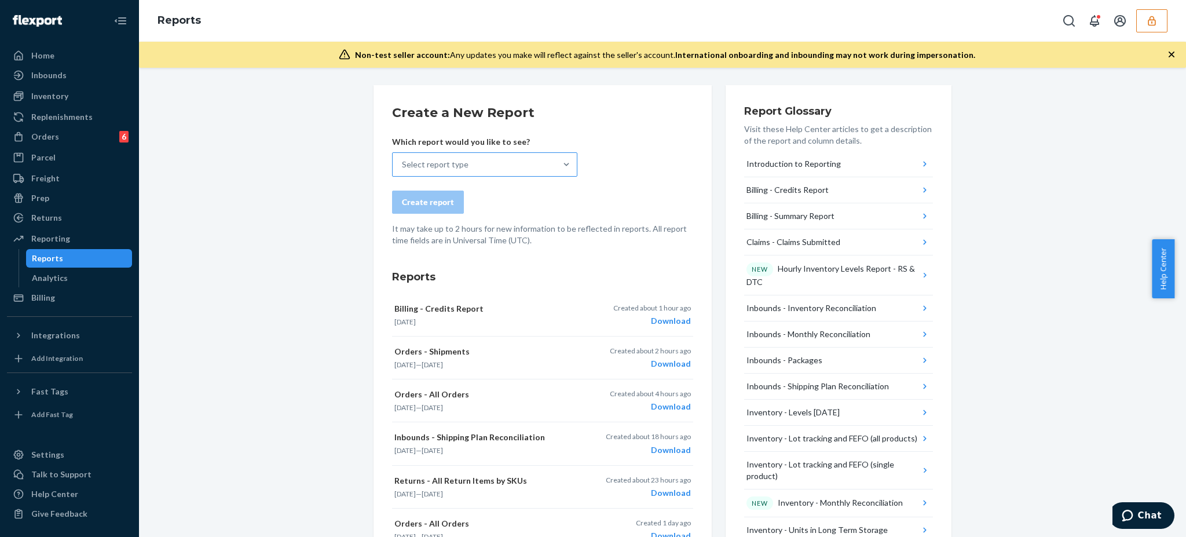
click at [564, 171] on div at bounding box center [566, 164] width 21 height 23
click at [403, 170] on input "Select report type" at bounding box center [402, 165] width 1 height 12
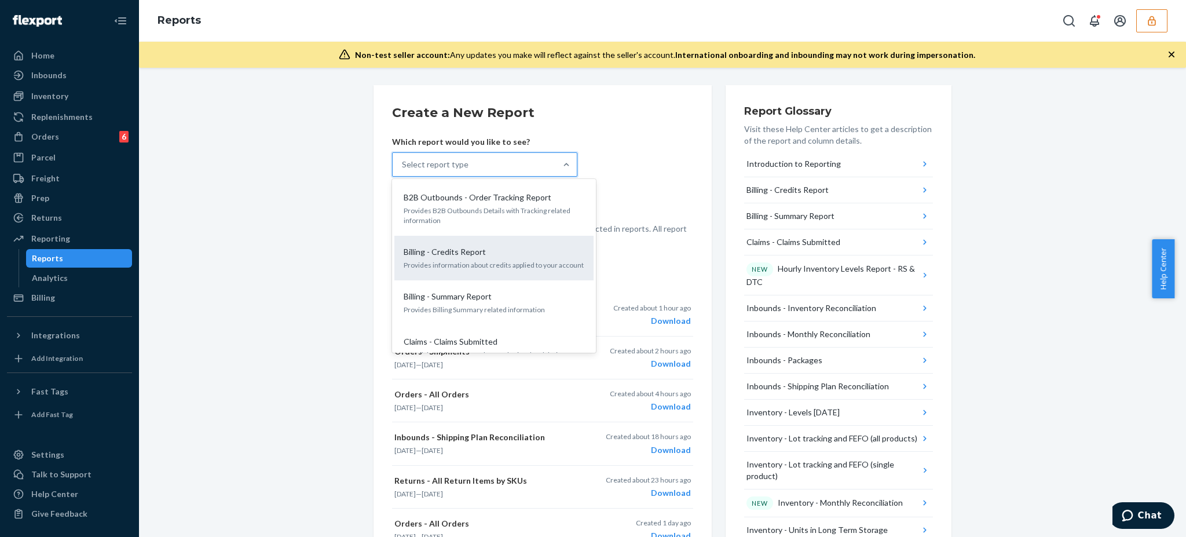
click at [462, 259] on div "Billing - Credits Report Provides information about credits applied to your acc…" at bounding box center [493, 257] width 185 height 35
click at [403, 170] on input "option Billing - Credits Report focused, 0 of 30. 30 results available. Use Up …" at bounding box center [402, 165] width 1 height 12
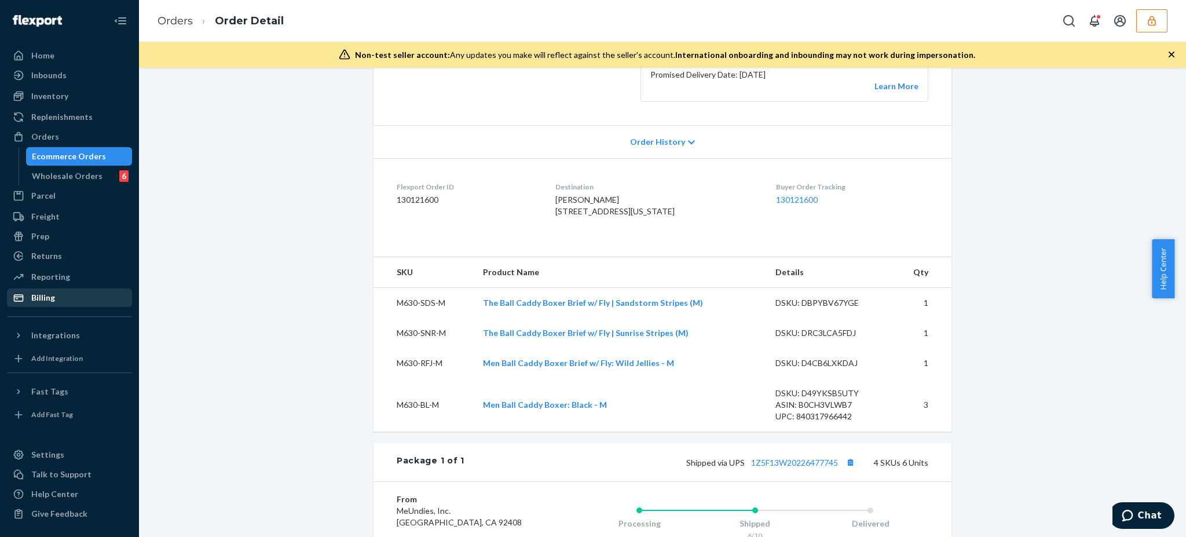
click at [94, 295] on div "Billing" at bounding box center [69, 298] width 123 height 16
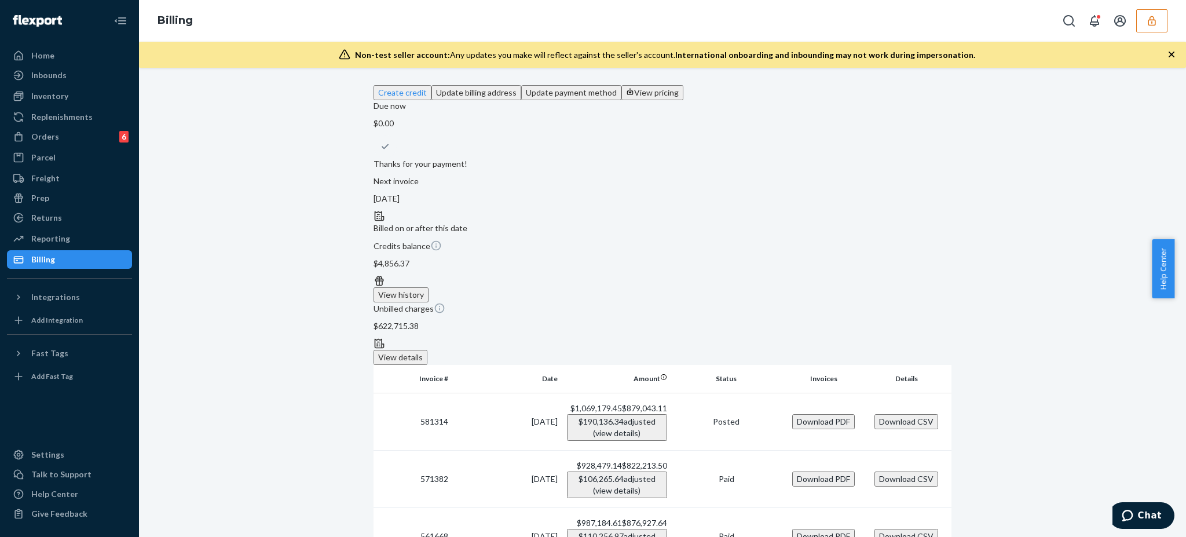
click at [606, 416] on span "$190,136.34 adjusted (view details)" at bounding box center [617, 426] width 77 height 21
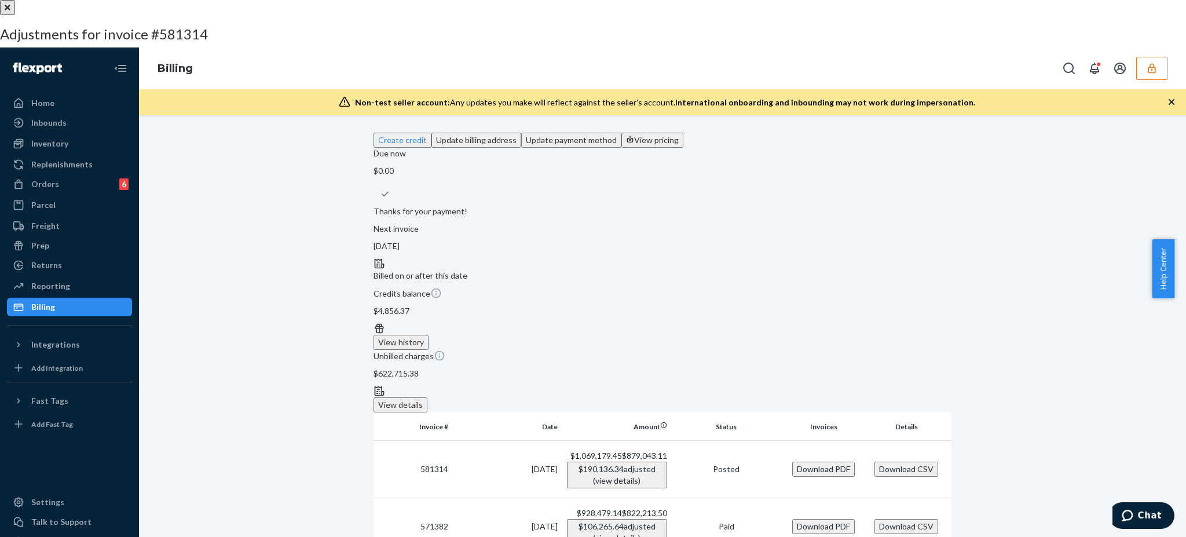
drag, startPoint x: 1110, startPoint y: 235, endPoint x: 1161, endPoint y: 231, distance: 50.6
click at [1161, 255] on div "8/8/2025 Credit Note -$11,212.17 Custom Billing Download PDF" at bounding box center [593, 291] width 1186 height 73
click at [1117, 47] on div "7/31/2025 Credit -$4,455.79 Applied to invoice ( 581314 ) 8/18/2025 Credit Note…" at bounding box center [593, 47] width 1186 height 0
drag, startPoint x: 1157, startPoint y: 237, endPoint x: 1107, endPoint y: 236, distance: 49.8
click at [1107, 255] on div "8/8/2025 Credit Note -$11,212.17 Custom Billing Download PDF" at bounding box center [593, 291] width 1186 height 73
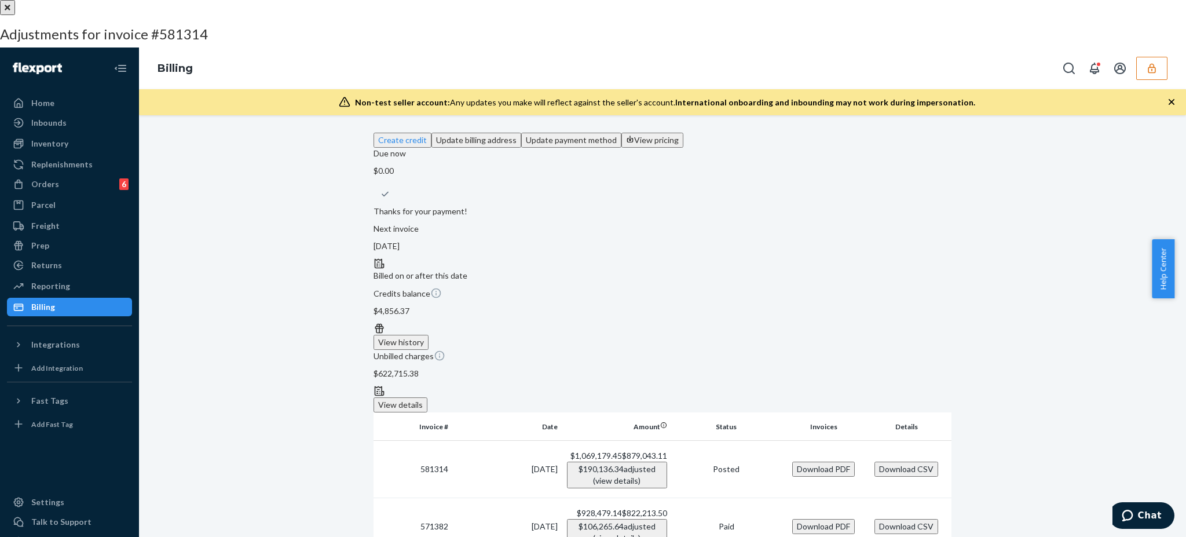
drag, startPoint x: 1109, startPoint y: 181, endPoint x: 1162, endPoint y: 180, distance: 53.3
click at [1162, 182] on div "8/13/2025 Credit Note -$104,897.53 Shopify Promotional Discount Download PDF" at bounding box center [593, 218] width 1186 height 73
drag, startPoint x: 1104, startPoint y: 123, endPoint x: 1167, endPoint y: 122, distance: 62.6
click at [1167, 122] on div "8/18/2025 Credit Note -$69,570.85 Custom Billing Download PDF" at bounding box center [593, 145] width 1186 height 73
click at [63, 313] on button "Download PDF" at bounding box center [31, 320] width 63 height 15
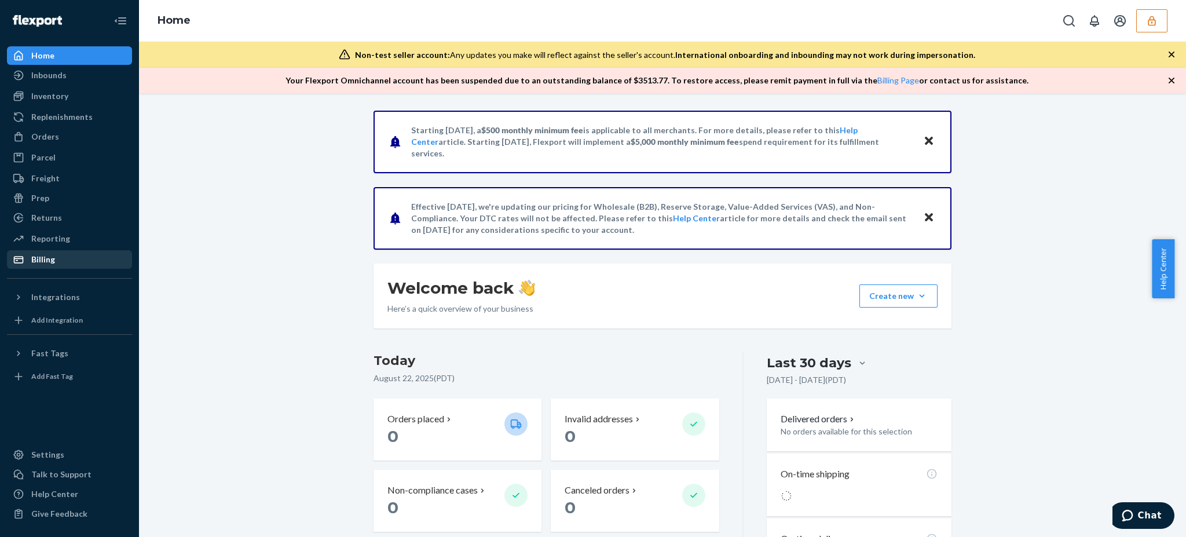
click at [76, 255] on div "Billing" at bounding box center [69, 259] width 123 height 16
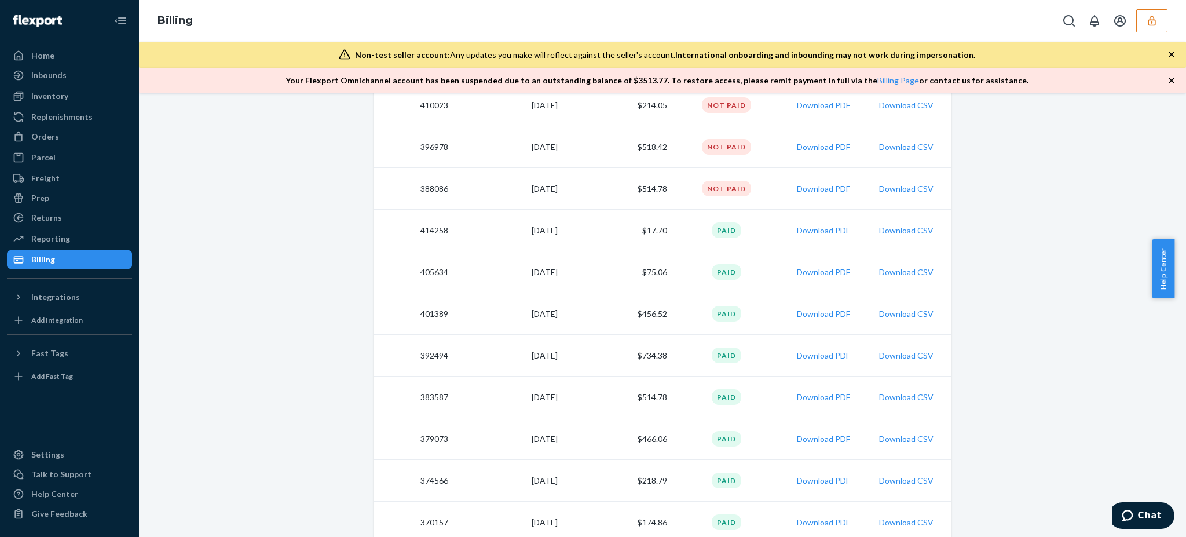
scroll to position [77, 0]
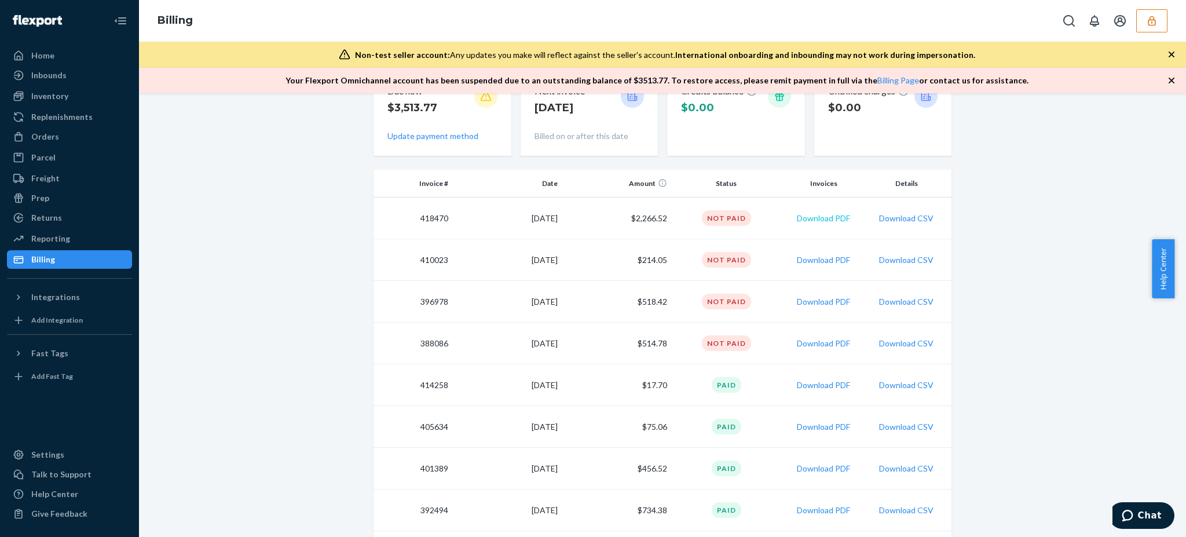
click at [831, 218] on button "Download PDF" at bounding box center [823, 219] width 53 height 12
